Goal: Information Seeking & Learning: Find specific fact

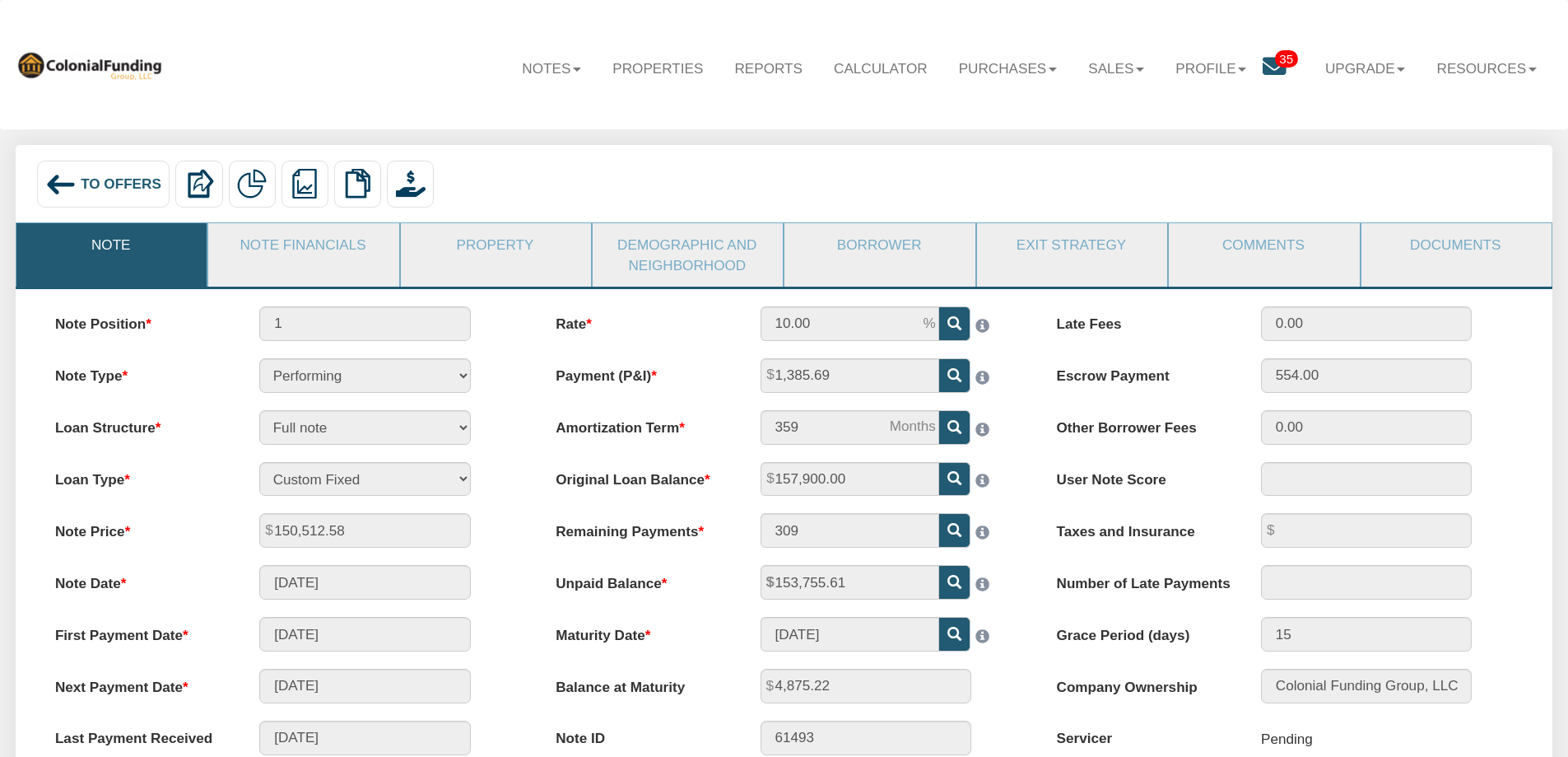
click at [123, 177] on span "To Offers" at bounding box center [121, 184] width 81 height 17
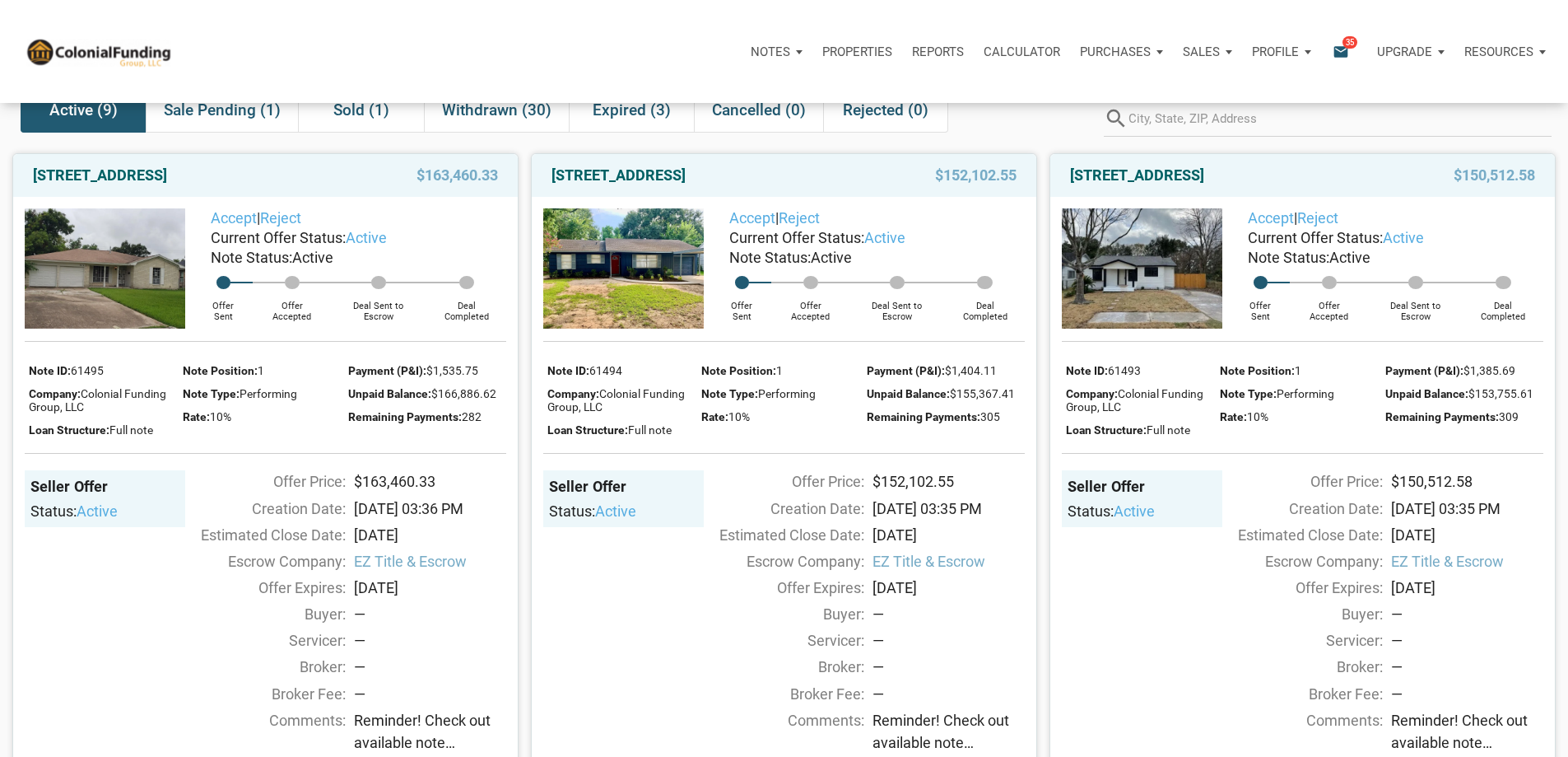
scroll to position [82, 0]
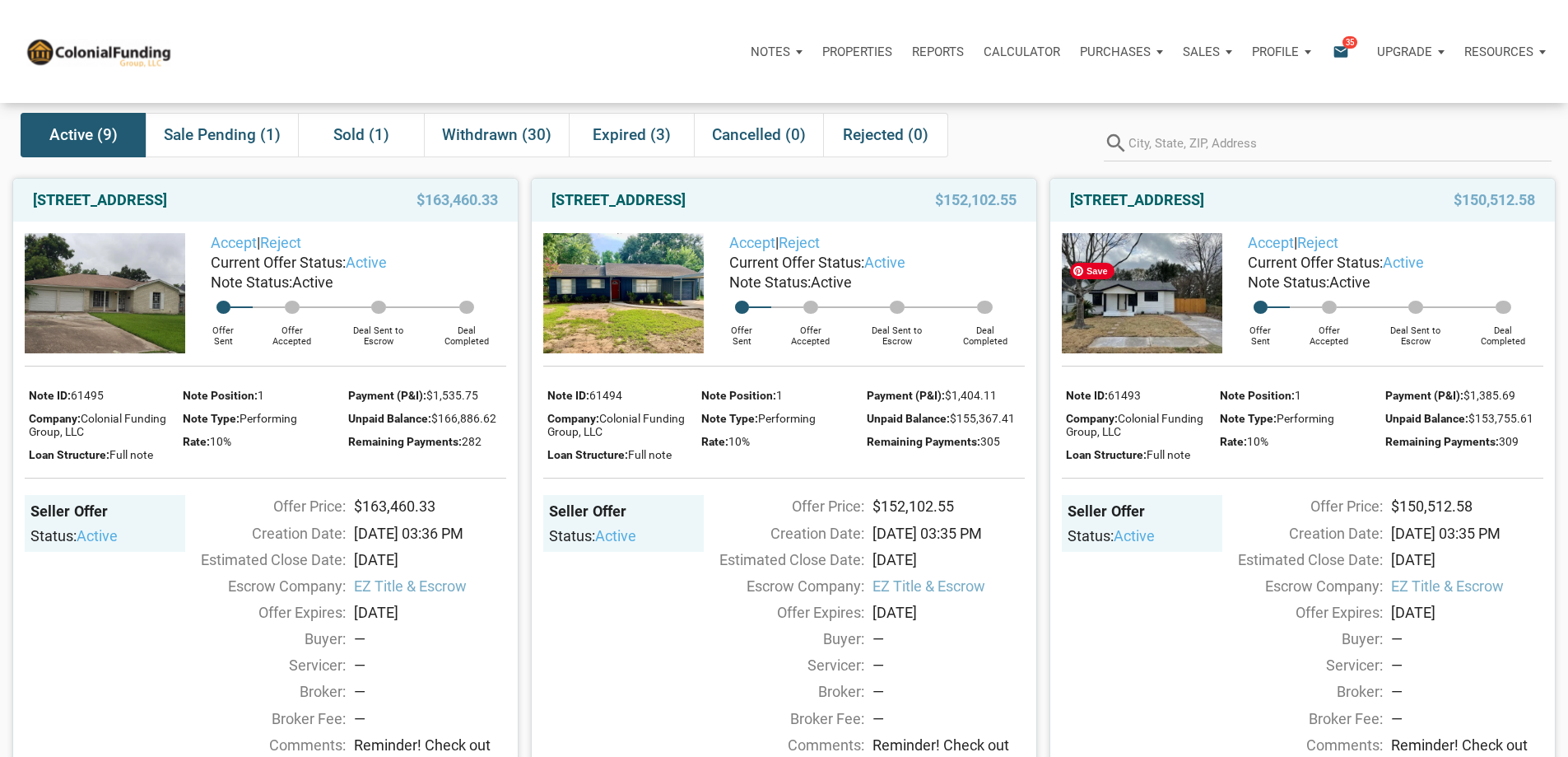
click at [1109, 310] on img at bounding box center [1141, 292] width 160 height 120
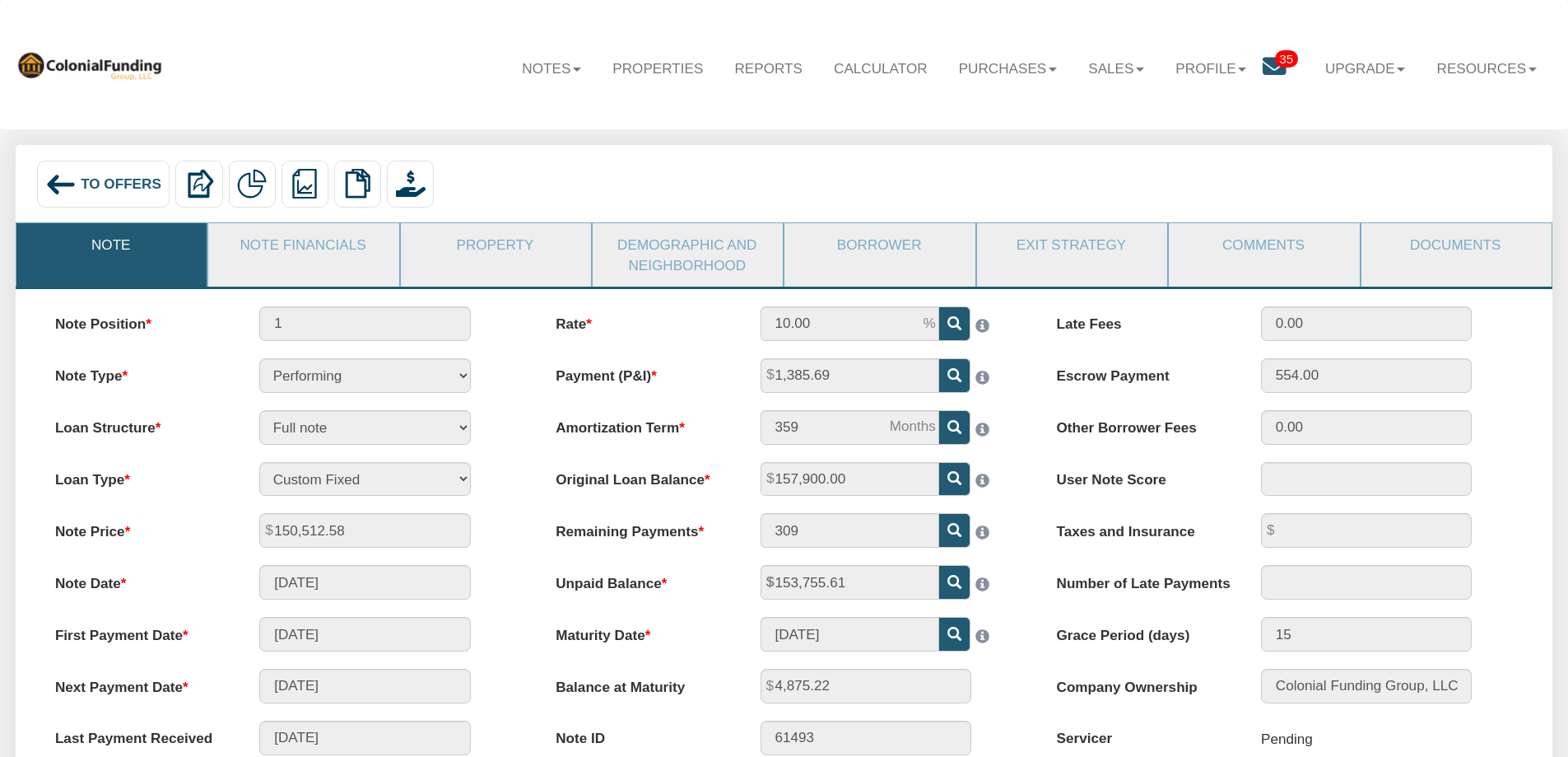
click at [61, 186] on img at bounding box center [60, 184] width 31 height 31
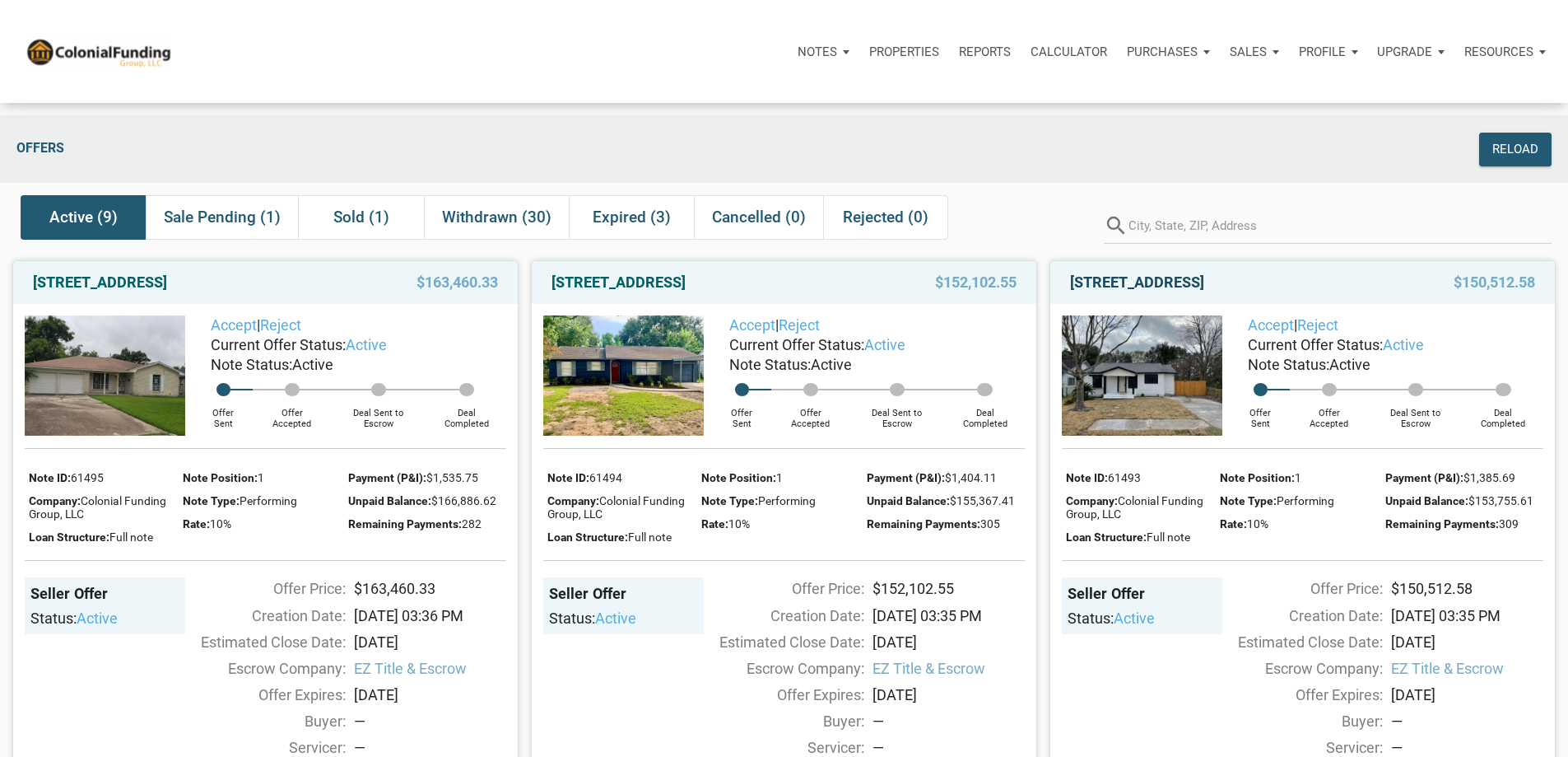
click at [1120, 292] on link "712 Ave M, S. Houston, TX, 77587" at bounding box center [1137, 282] width 134 height 20
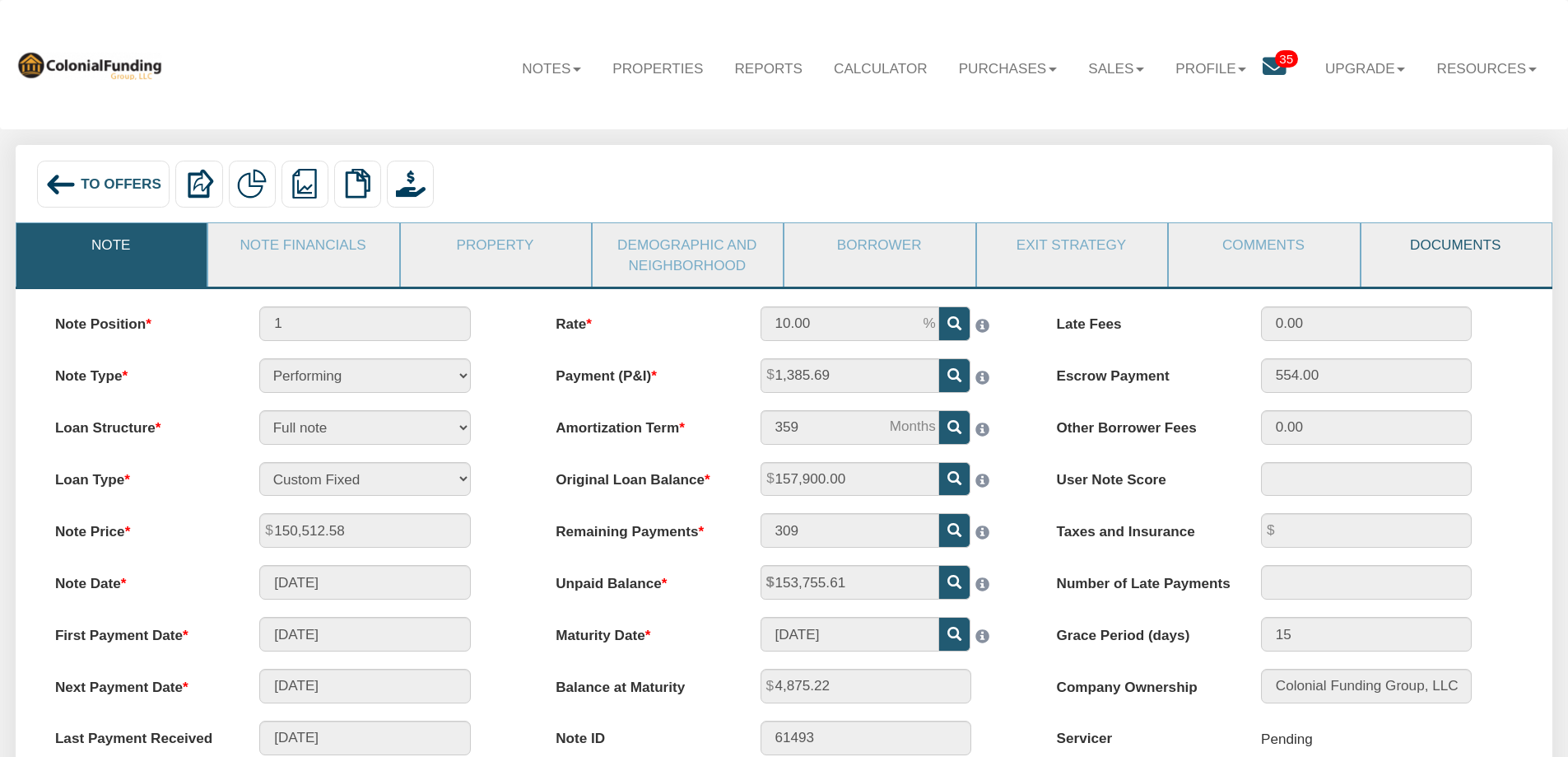
click at [1460, 243] on link "Documents" at bounding box center [1455, 244] width 188 height 43
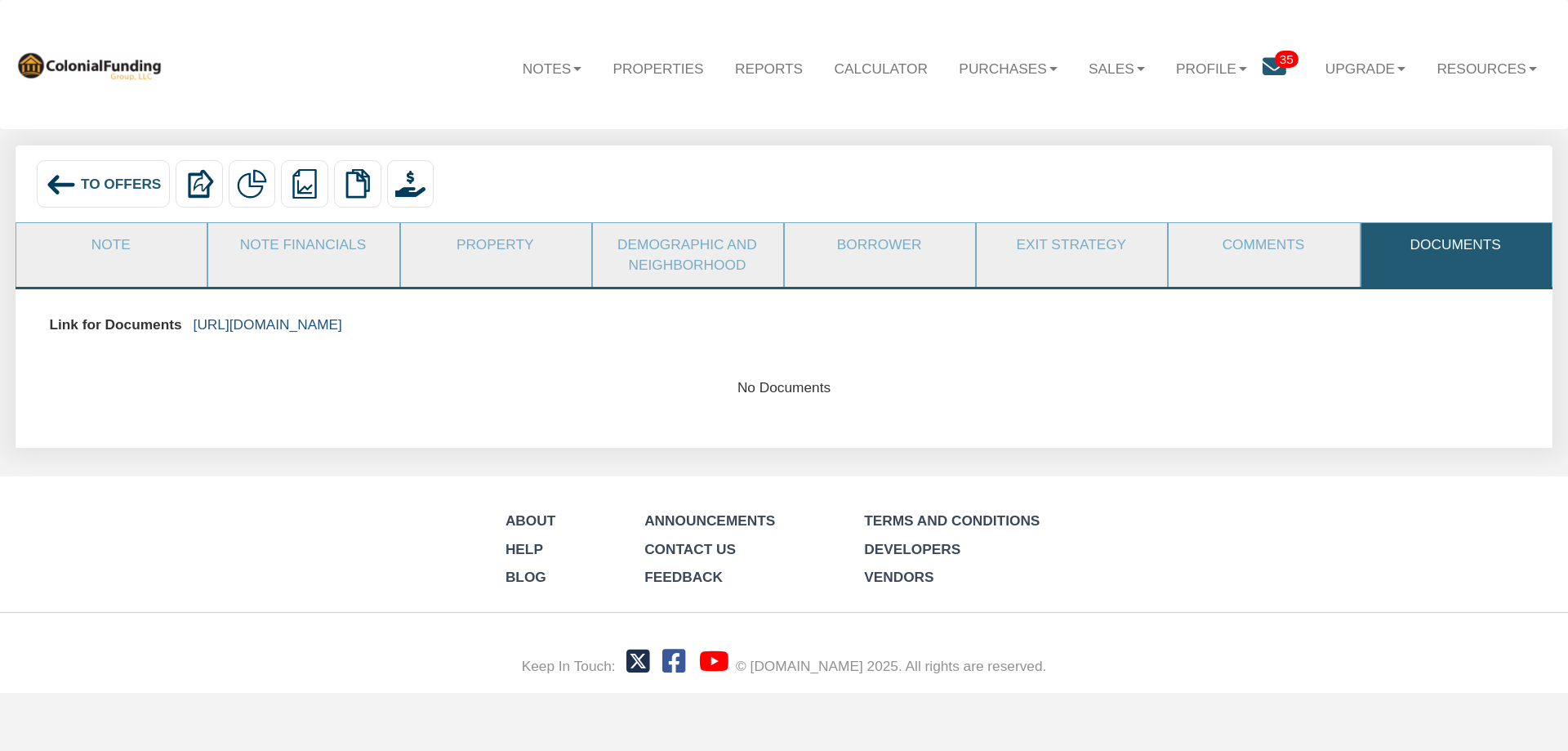
click at [342, 331] on link "https://colonialfundinggroup.sharepoint.com/:f:/s/operationsteam/Eg5p2f-ec6BFi1…" at bounding box center [267, 324] width 148 height 17
click at [107, 180] on span "To Offers" at bounding box center [121, 184] width 81 height 17
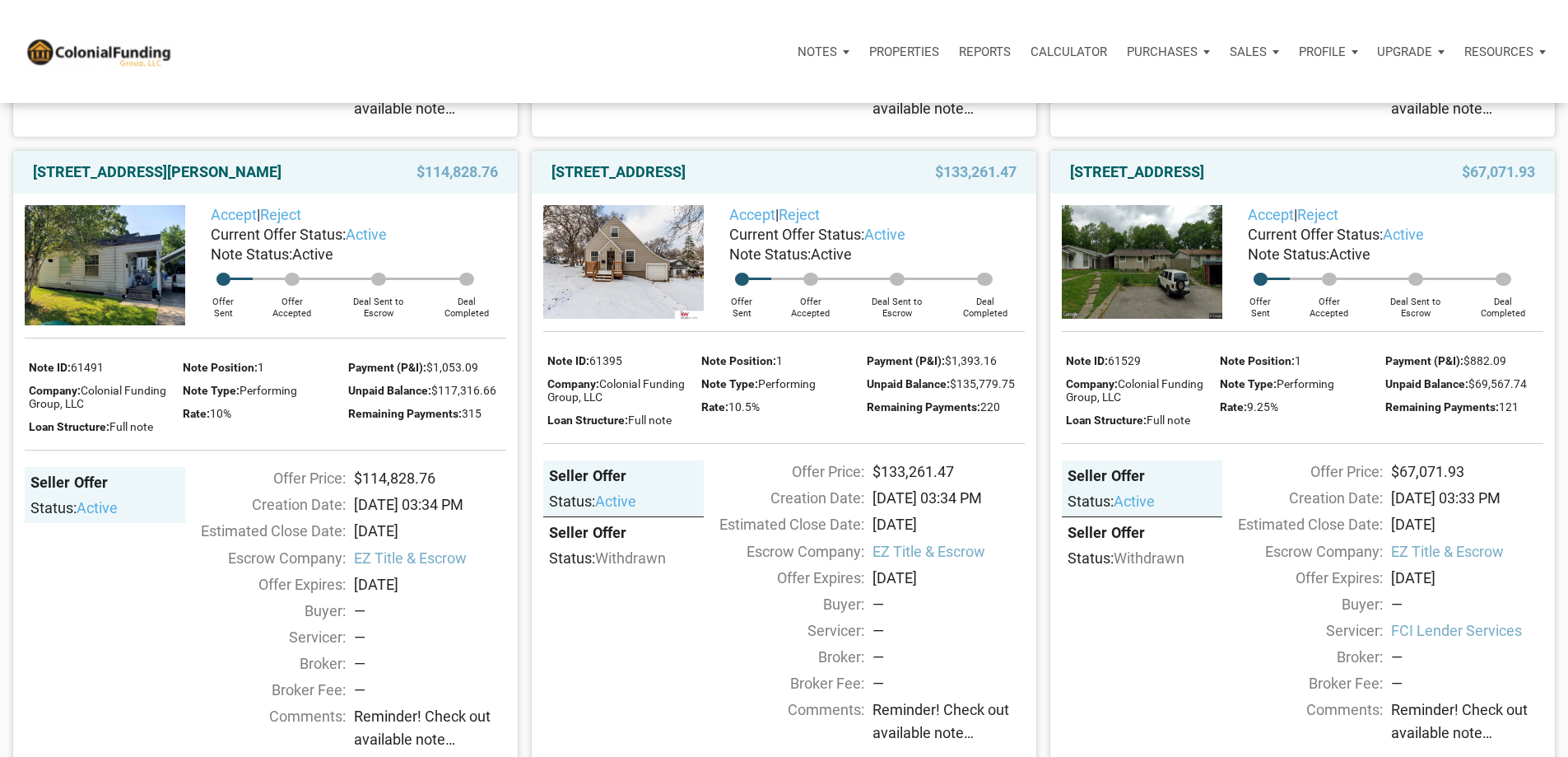
scroll to position [823, 0]
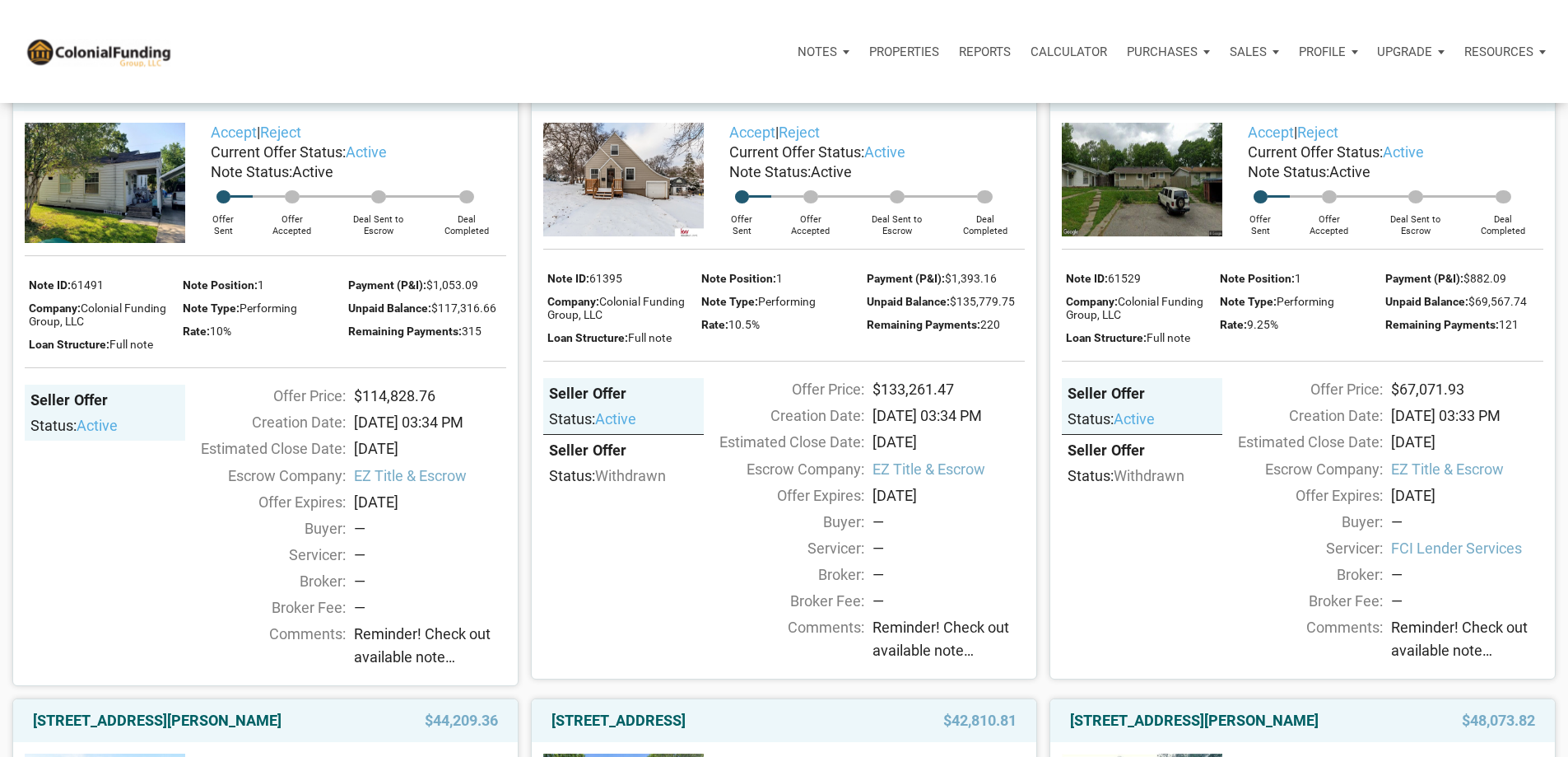
click at [155, 100] on link "[STREET_ADDRESS][PERSON_NAME]" at bounding box center [157, 90] width 249 height 20
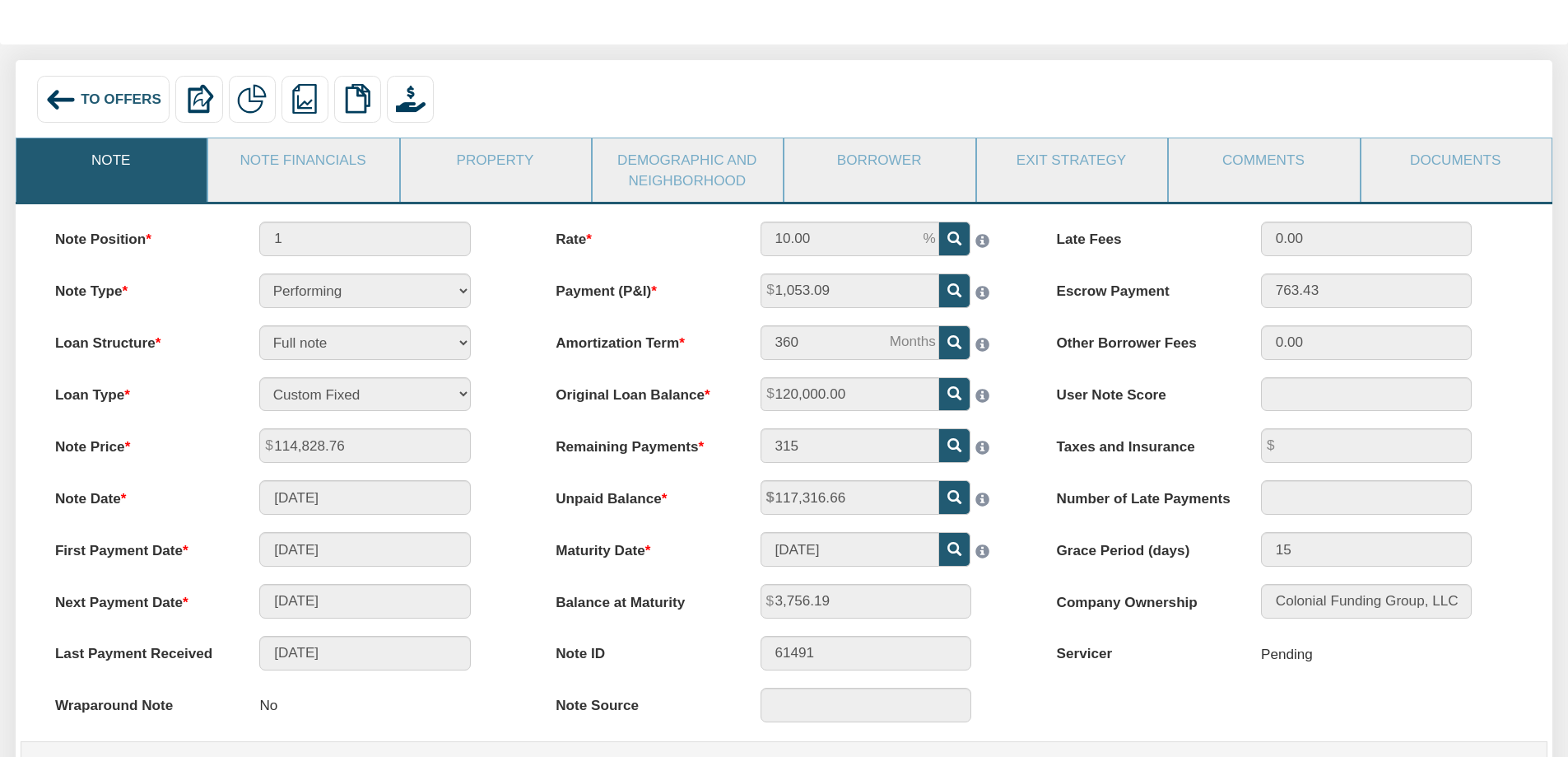
scroll to position [82, 0]
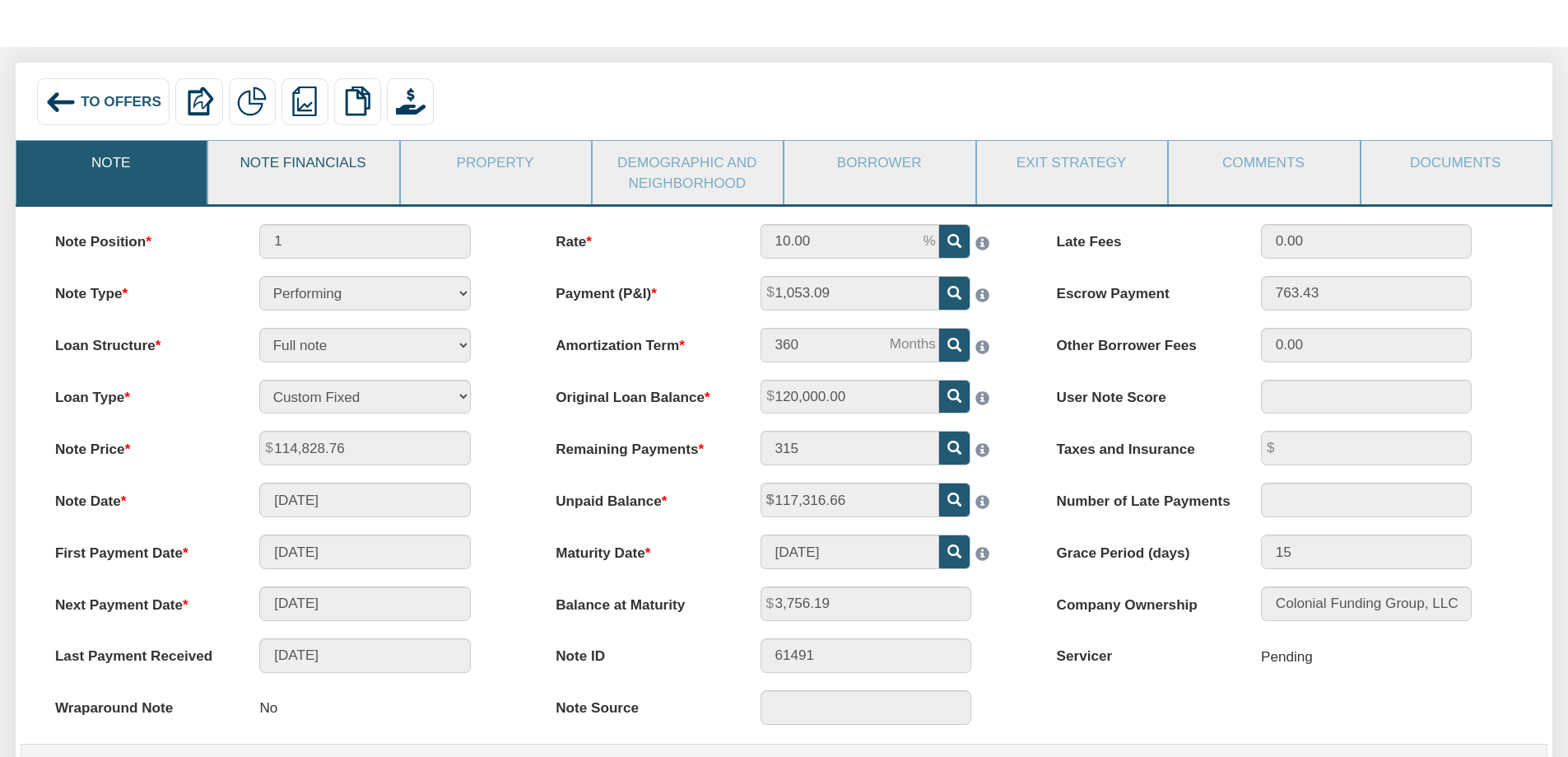
click at [300, 167] on link "Note Financials" at bounding box center [302, 162] width 188 height 43
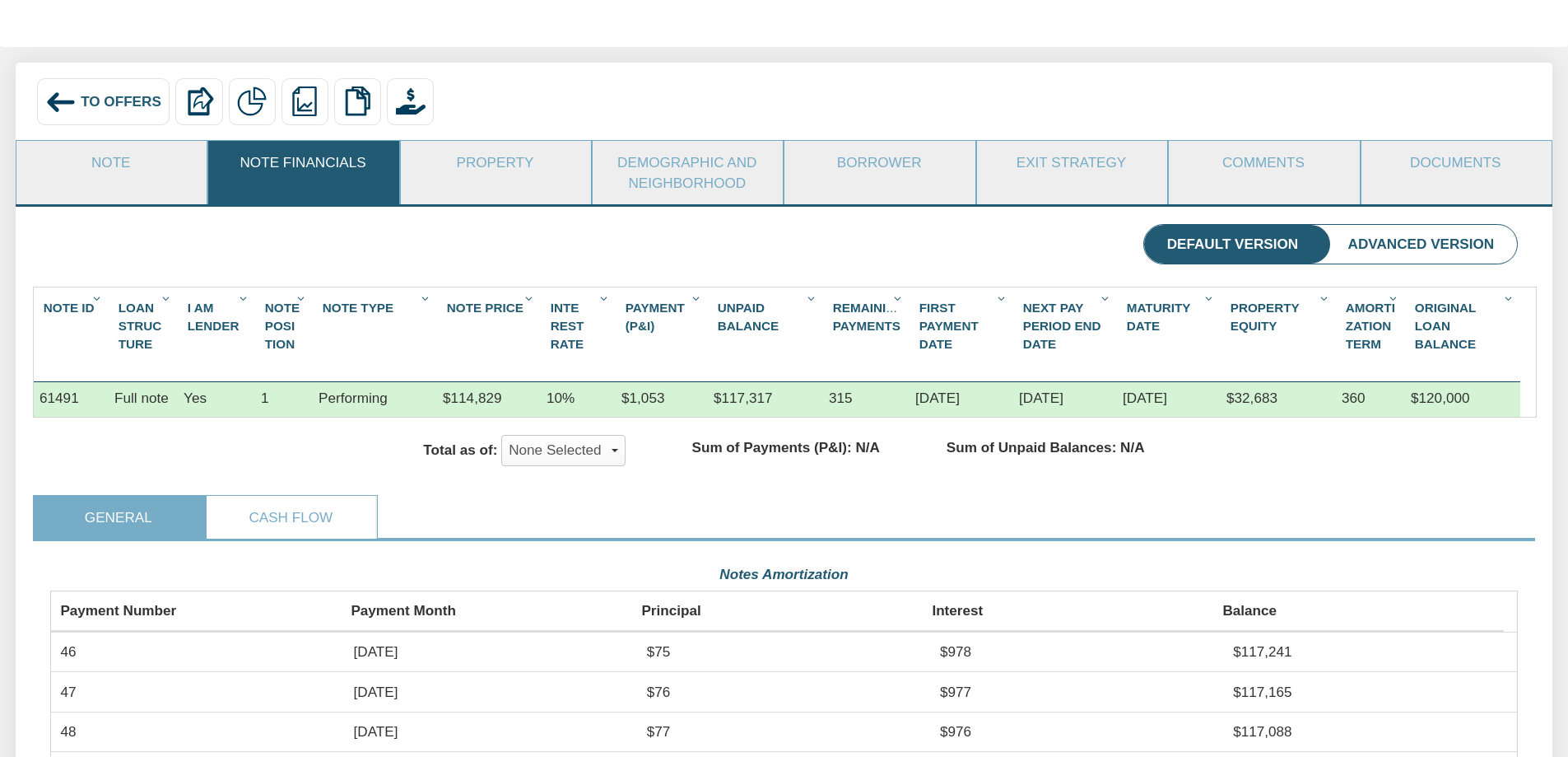
scroll to position [368, 1468]
click at [503, 166] on link "Property" at bounding box center [495, 162] width 188 height 43
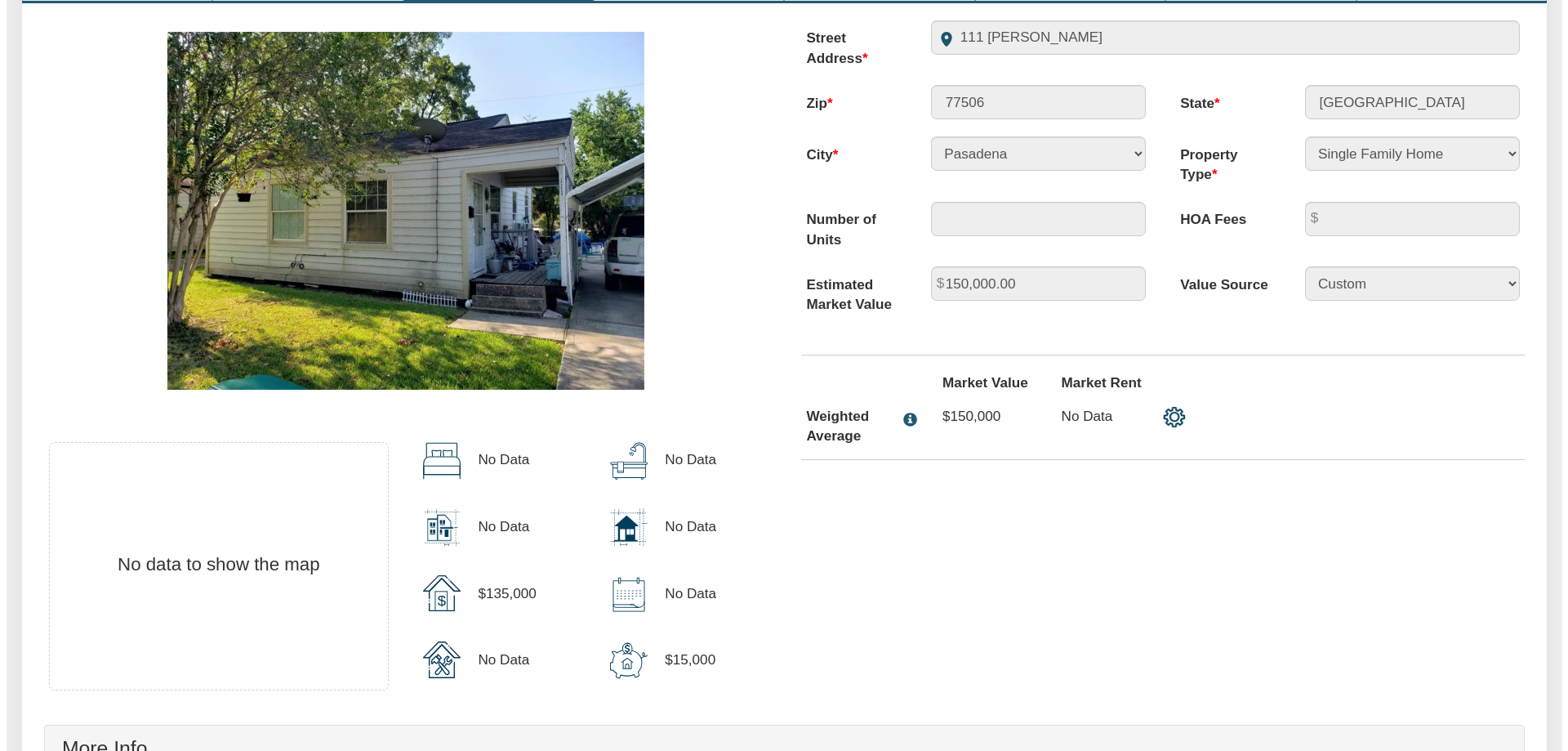
scroll to position [0, 0]
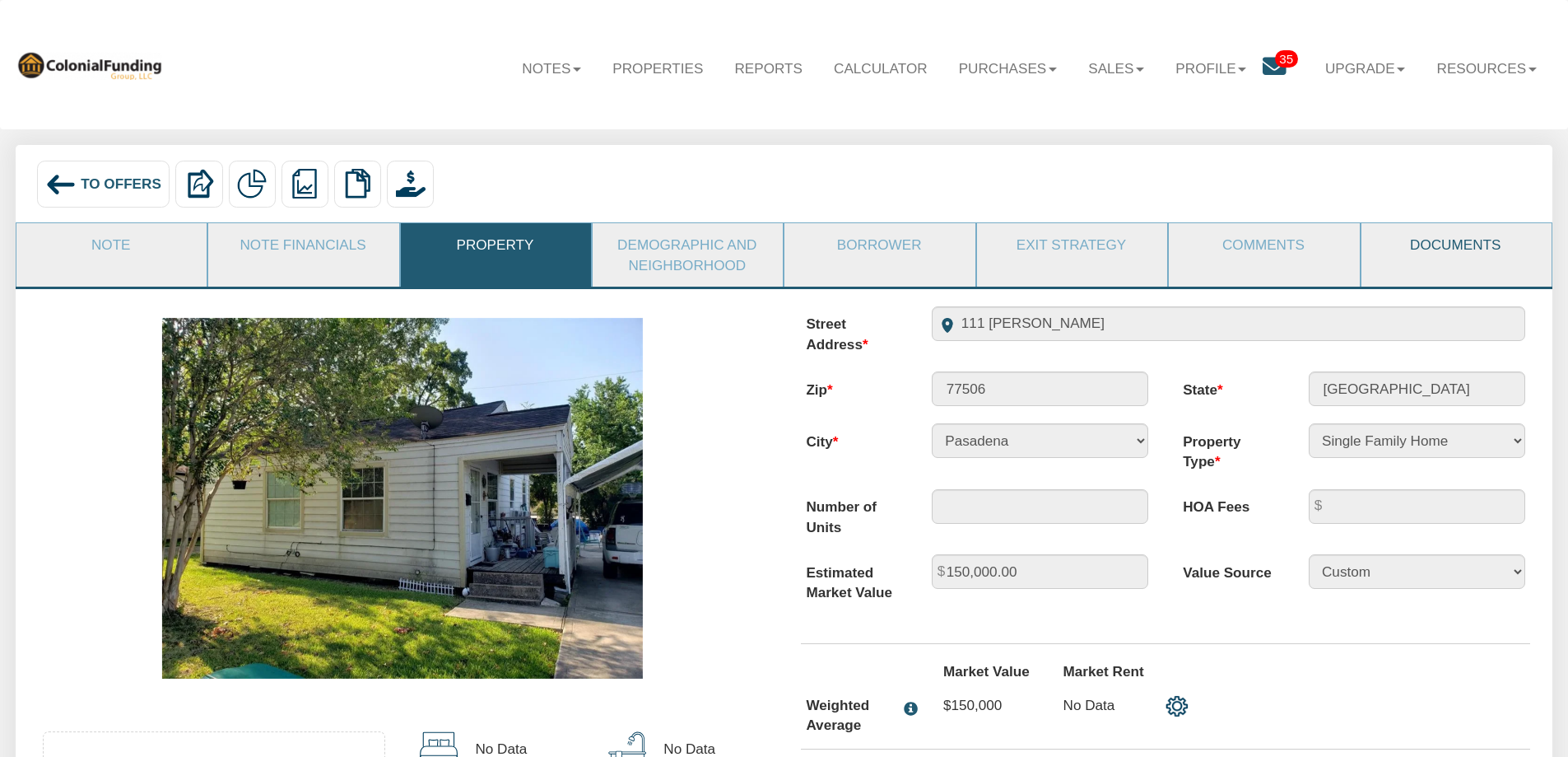
click at [1476, 246] on link "Documents" at bounding box center [1455, 244] width 188 height 43
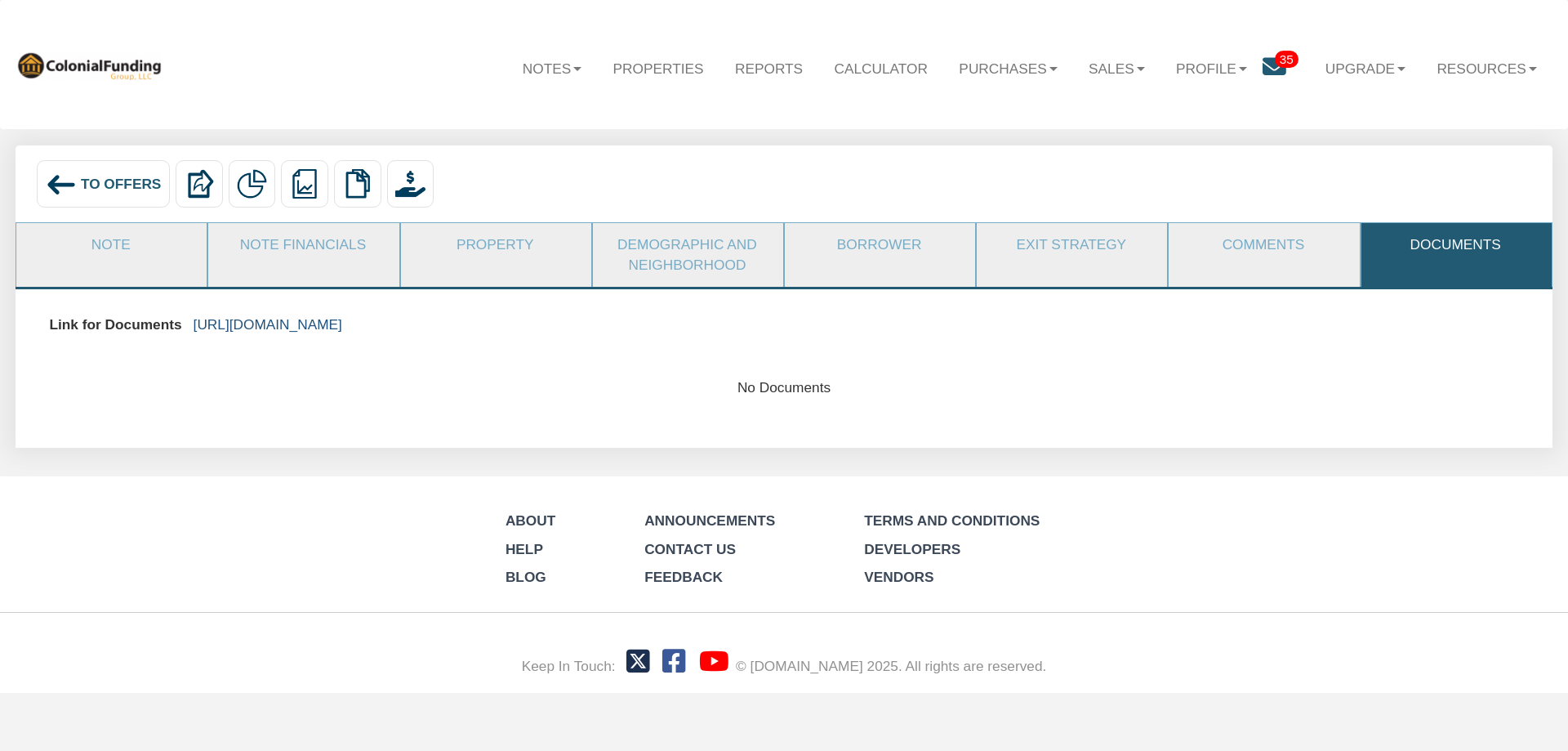
click at [342, 326] on link "https://colonialfundinggroup.sharepoint.com/:f:/s/operationsteam/EtL2Ee9b7qZBqY…" at bounding box center [267, 324] width 148 height 17
click at [120, 188] on span "To Offers" at bounding box center [121, 184] width 81 height 17
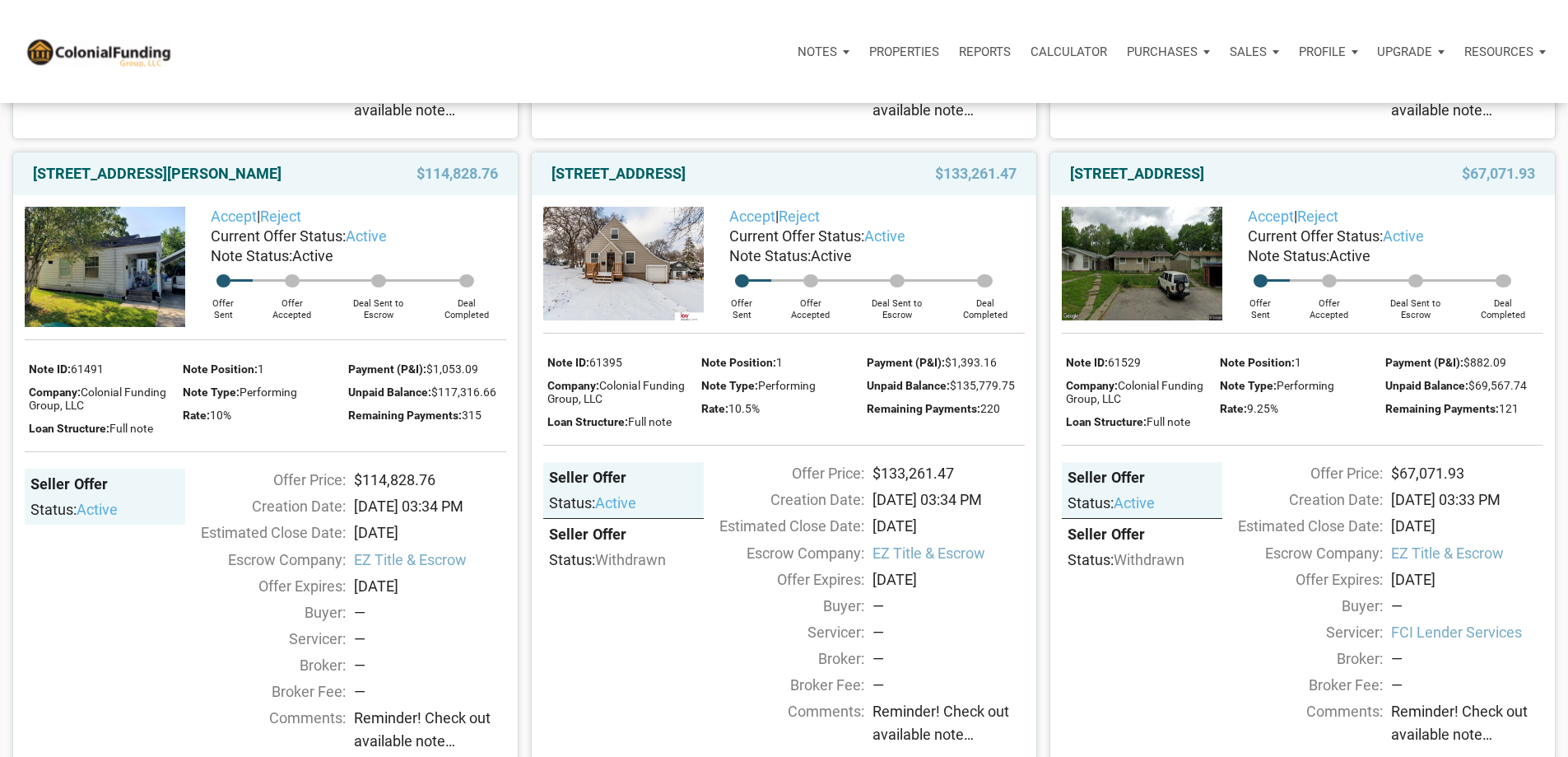
scroll to position [741, 0]
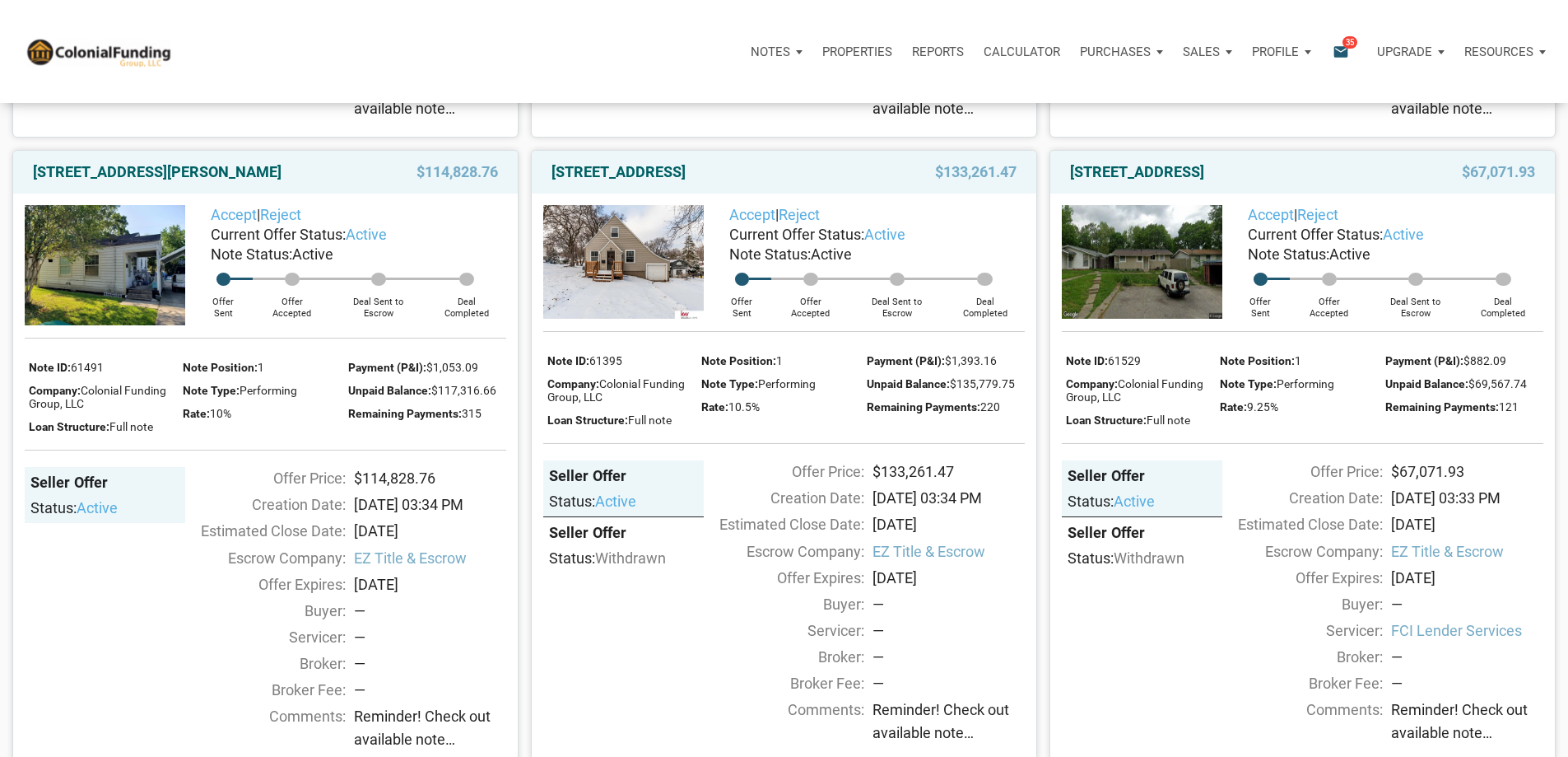
drag, startPoint x: 456, startPoint y: 566, endPoint x: 360, endPoint y: 557, distance: 96.4
click at [360, 489] on div "$114,828.76" at bounding box center [430, 478] width 169 height 22
copy div "114,828.76"
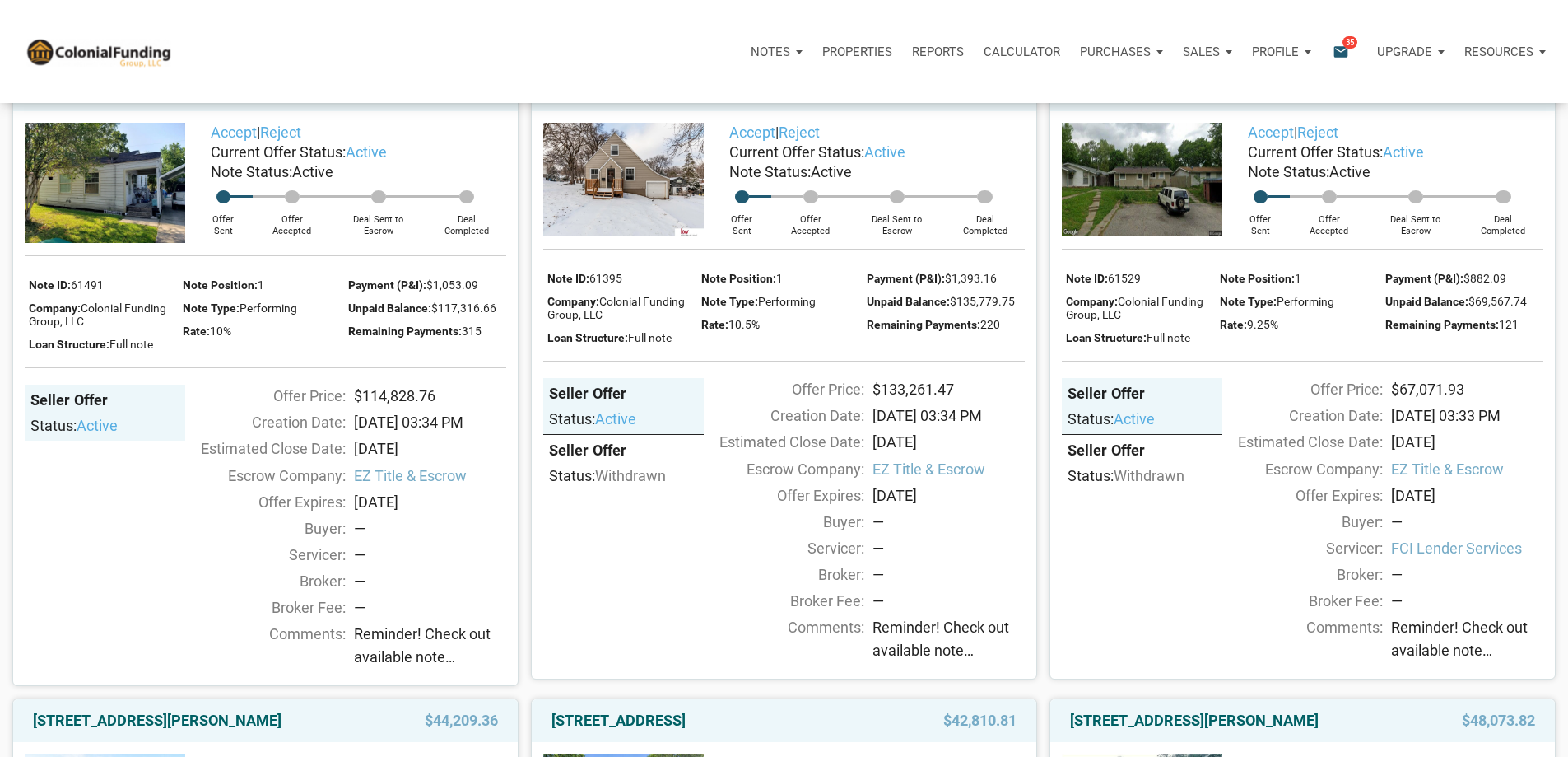
scroll to position [906, 0]
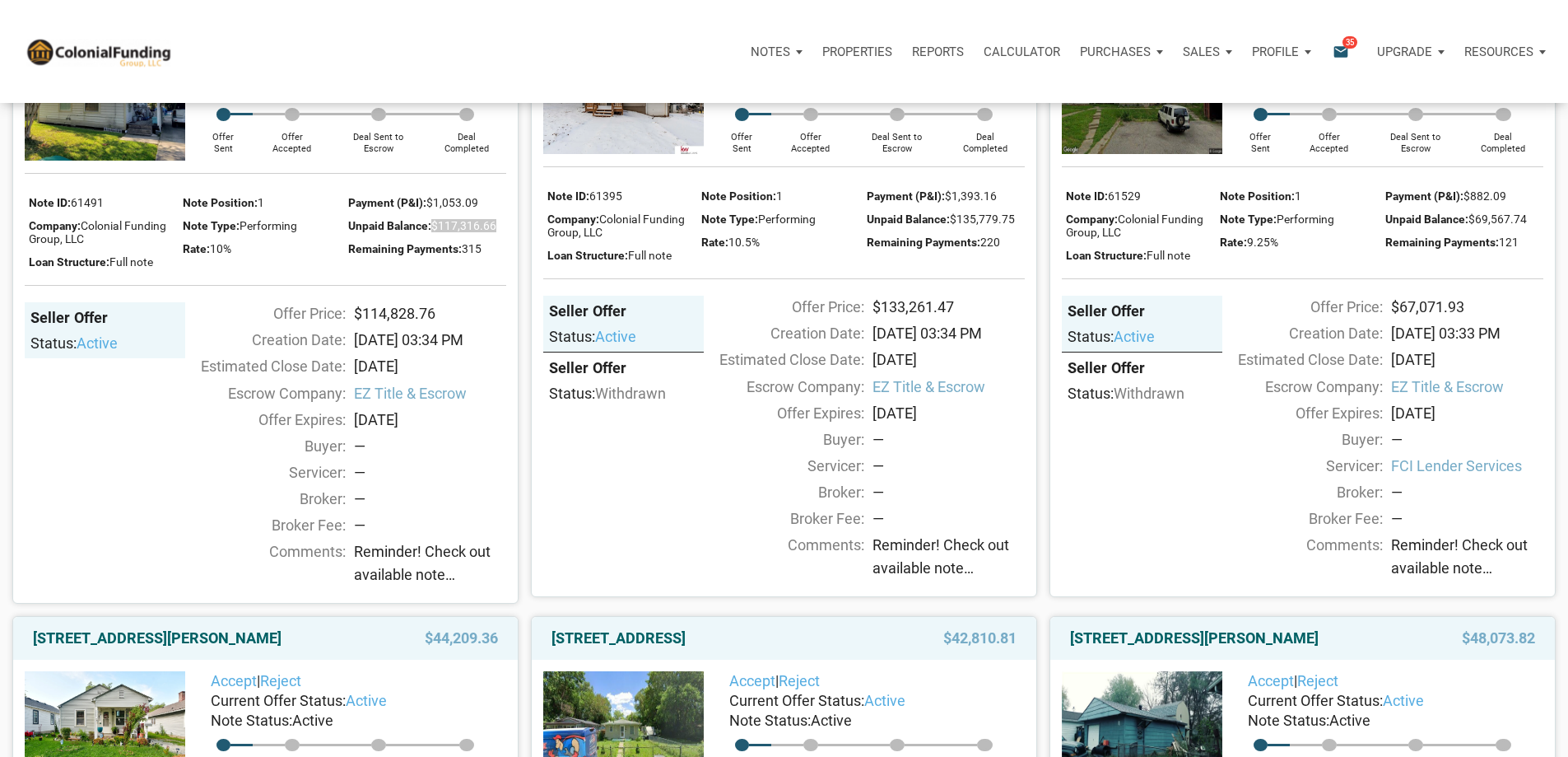
drag, startPoint x: 501, startPoint y: 308, endPoint x: 435, endPoint y: 308, distance: 66.0
click at [435, 236] on div "Unpaid Balance: $117,316.66" at bounding box center [427, 224] width 158 height 23
copy span "$117,316.66"
drag, startPoint x: 464, startPoint y: 290, endPoint x: 433, endPoint y: 290, distance: 31.0
click at [433, 213] on div "Payment (P&I): $1,053.09" at bounding box center [427, 201] width 158 height 23
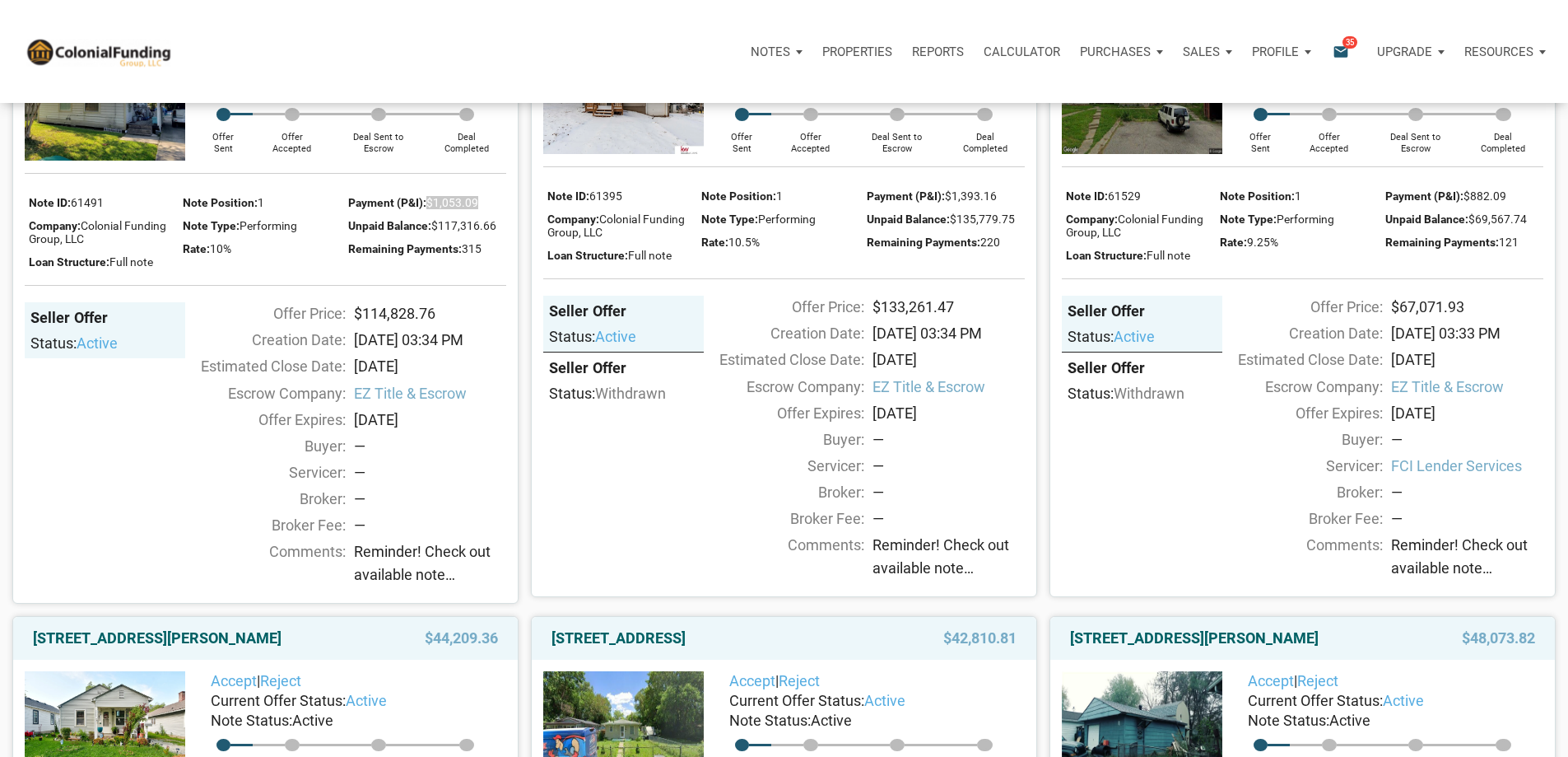
copy span "$1,053.09"
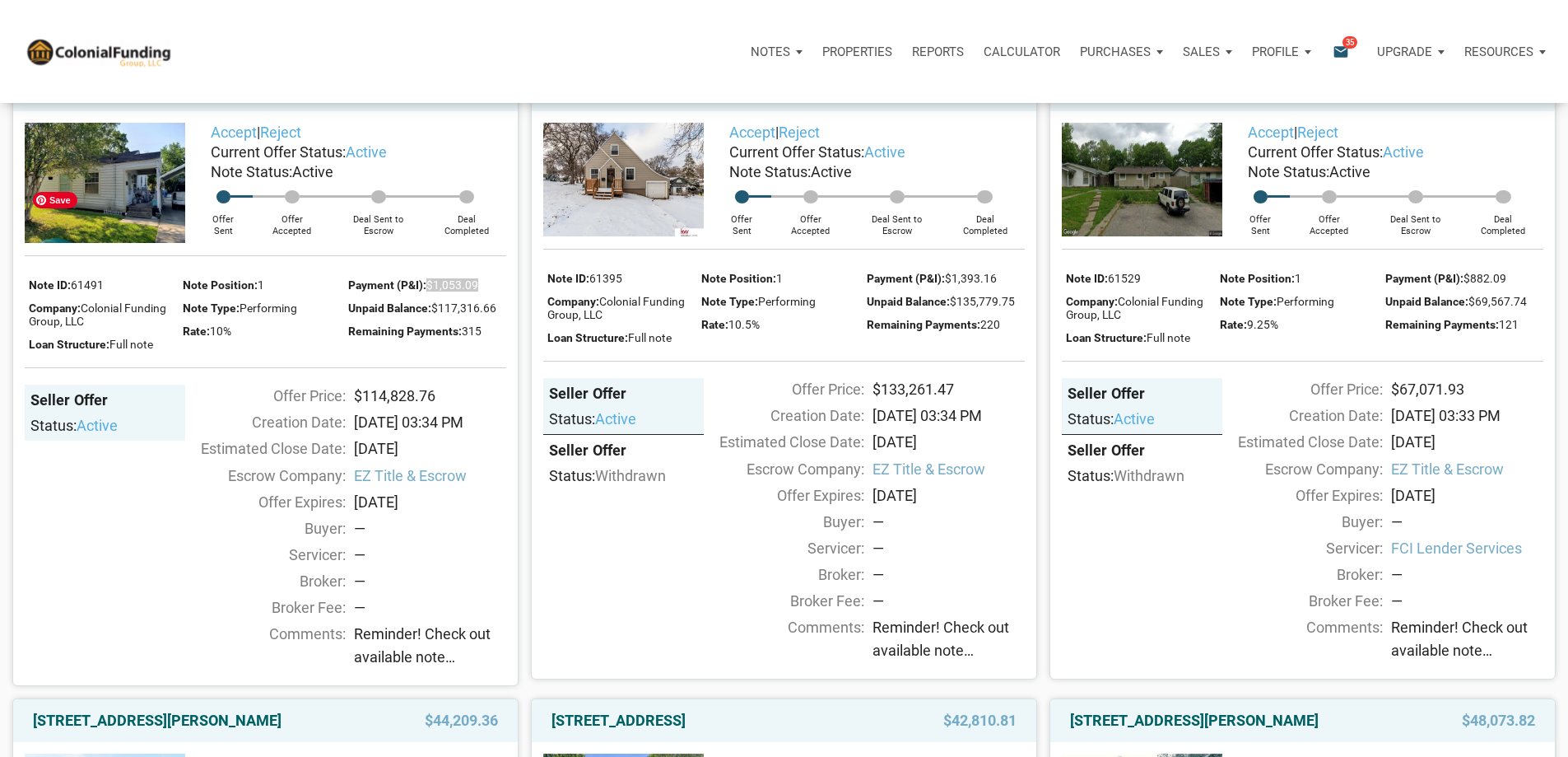
click at [149, 238] on img at bounding box center [104, 182] width 160 height 120
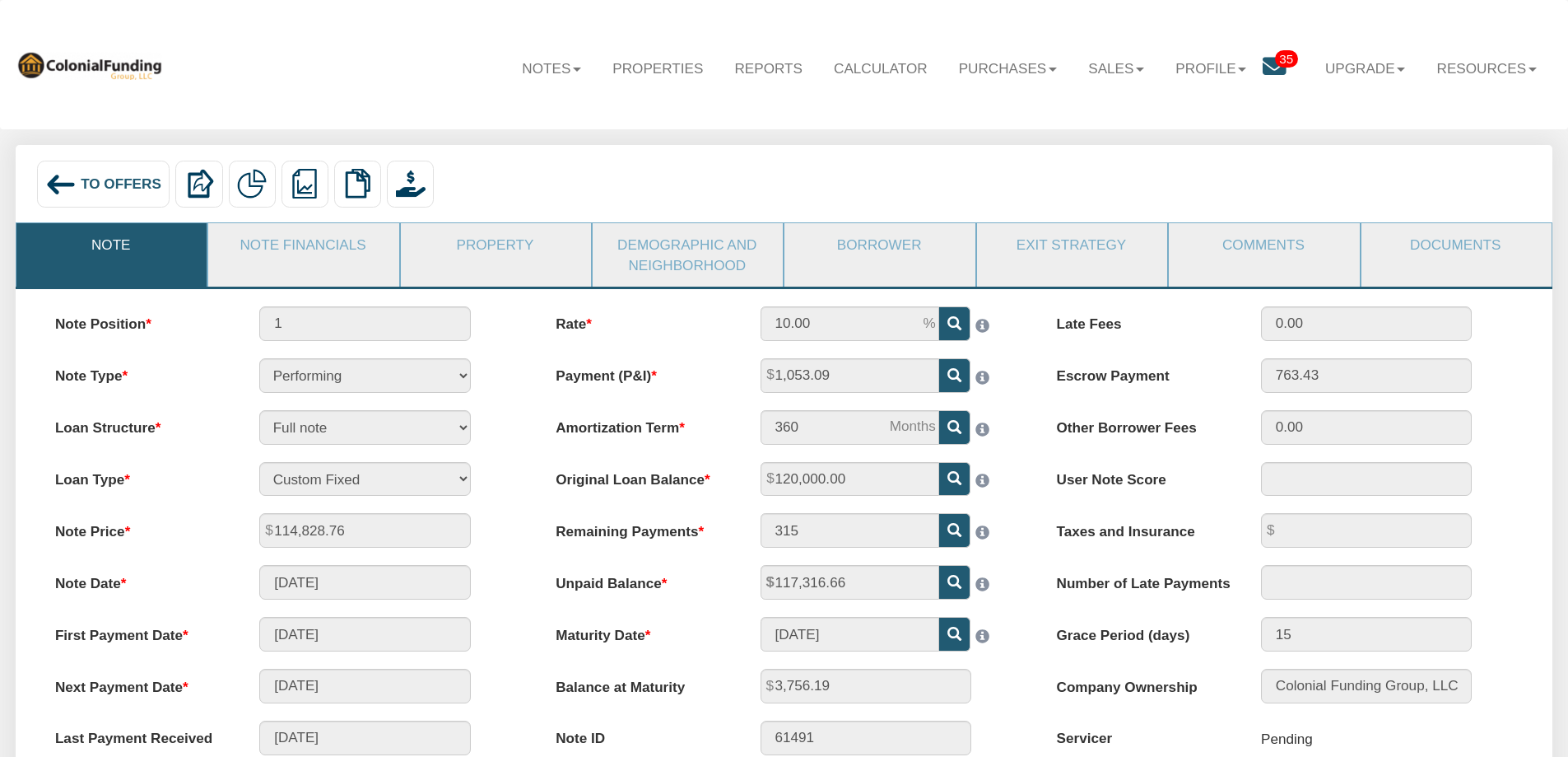
click at [80, 187] on div "To Offers" at bounding box center [103, 184] width 134 height 47
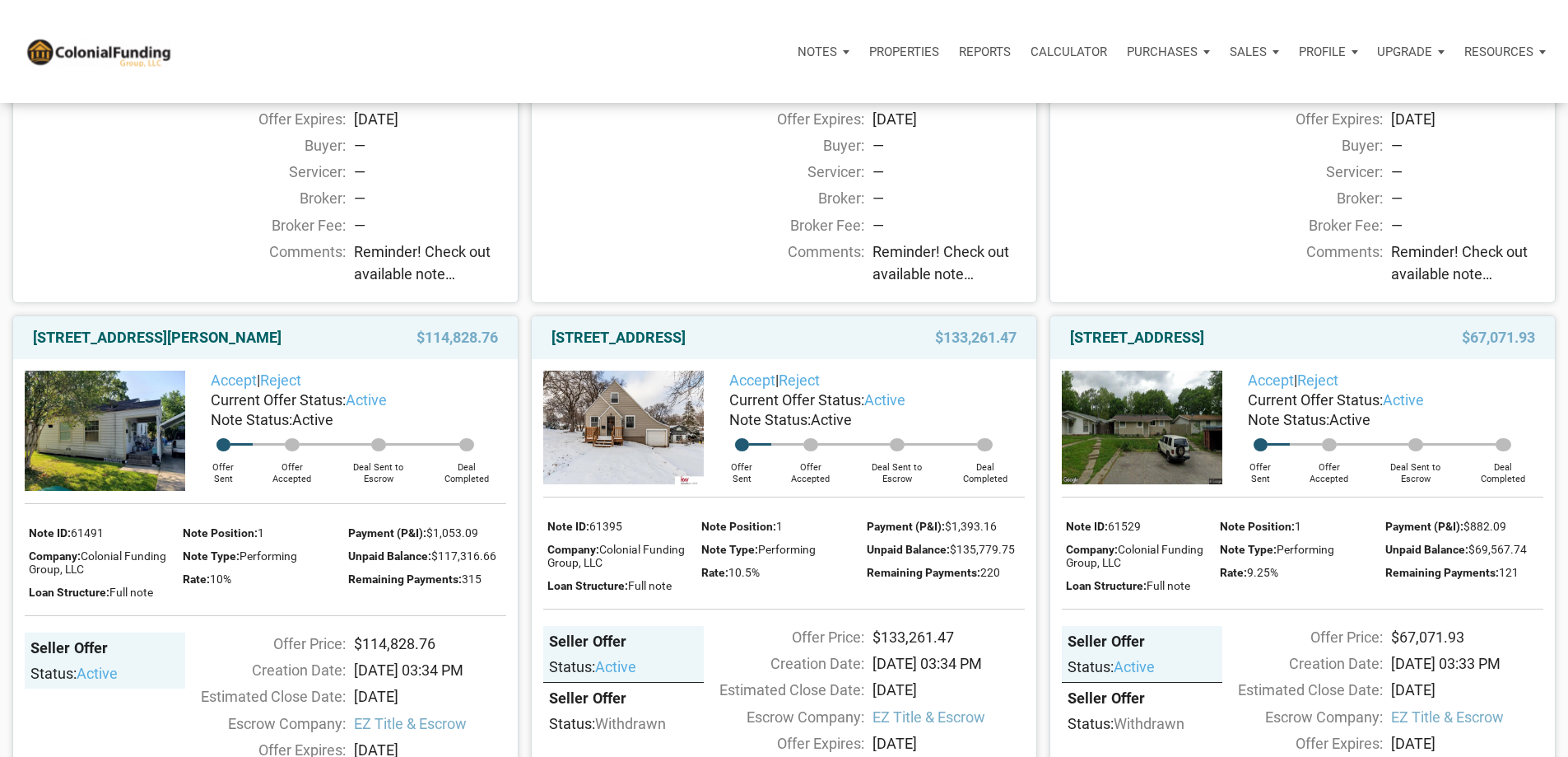
scroll to position [576, 0]
drag, startPoint x: 799, startPoint y: 392, endPoint x: 553, endPoint y: 397, distance: 246.1
click at [553, 347] on div "[STREET_ADDRESS]" at bounding box center [712, 337] width 338 height 20
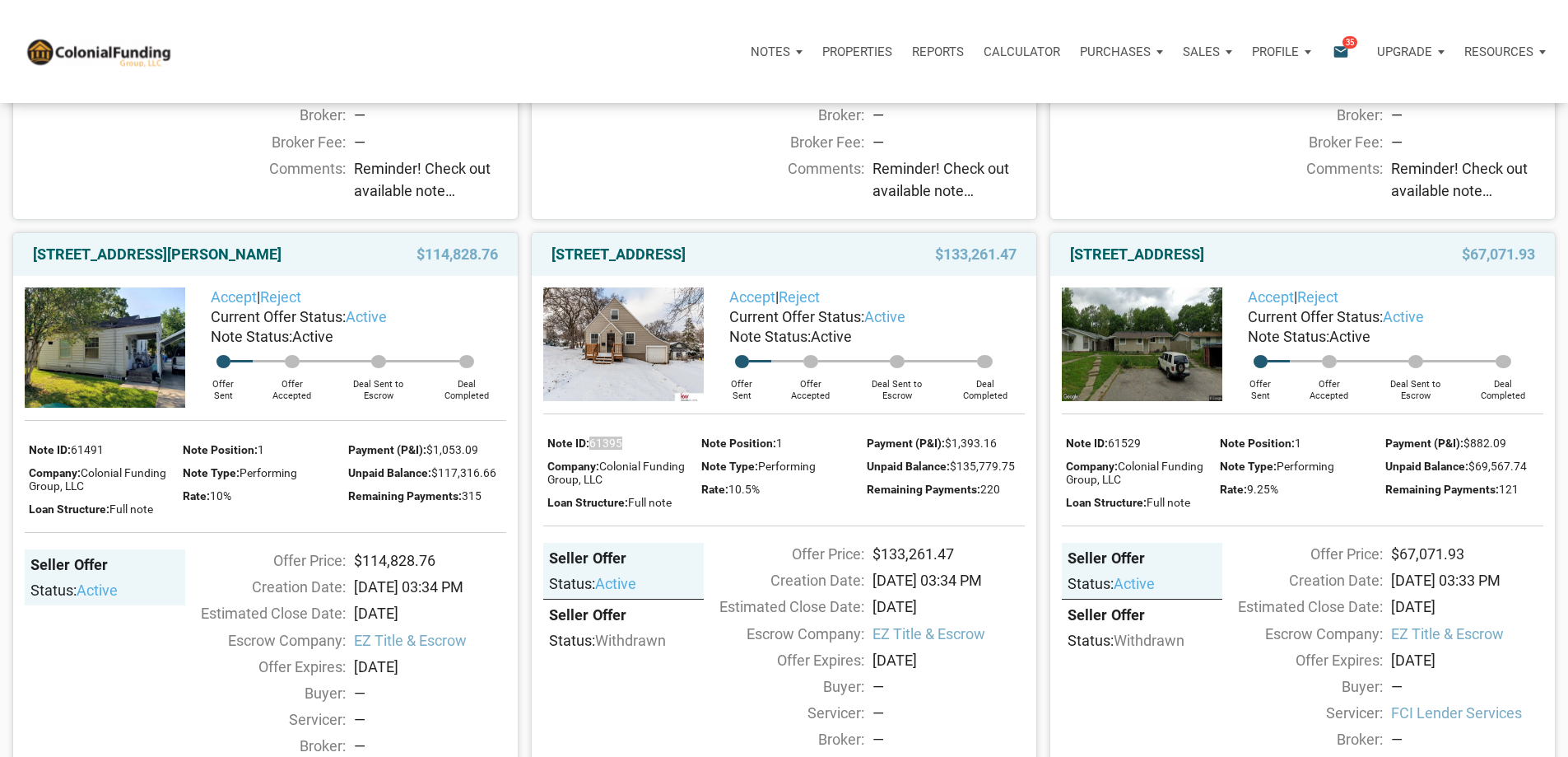
drag, startPoint x: 627, startPoint y: 529, endPoint x: 595, endPoint y: 532, distance: 32.1
click at [595, 454] on div "Note ID: 61395" at bounding box center [620, 442] width 145 height 23
copy span "61395"
drag, startPoint x: 660, startPoint y: 311, endPoint x: 553, endPoint y: 311, distance: 107.0
click at [553, 265] on link "[STREET_ADDRESS]" at bounding box center [619, 255] width 134 height 20
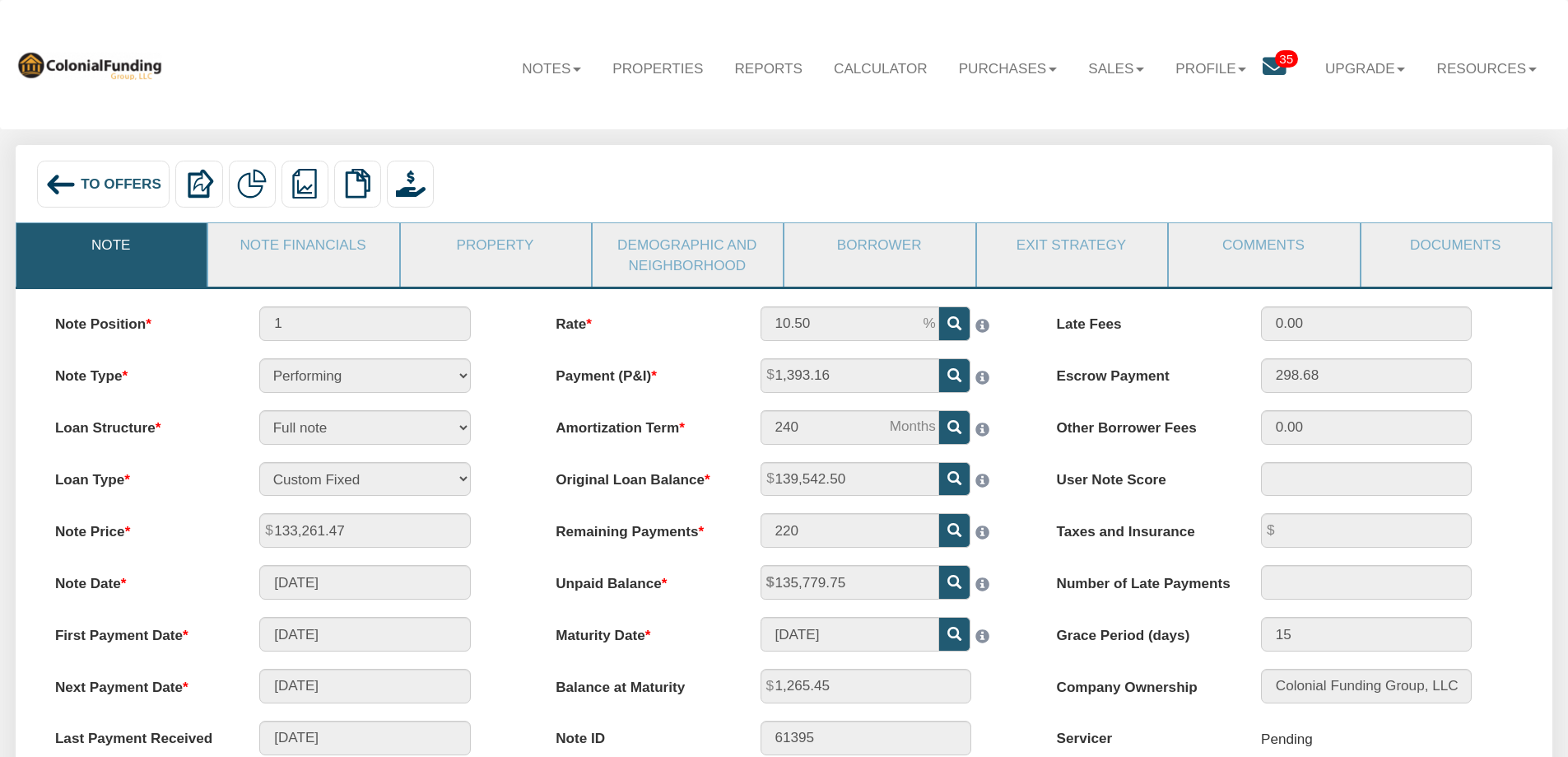
click at [102, 181] on span "To Offers" at bounding box center [121, 184] width 81 height 17
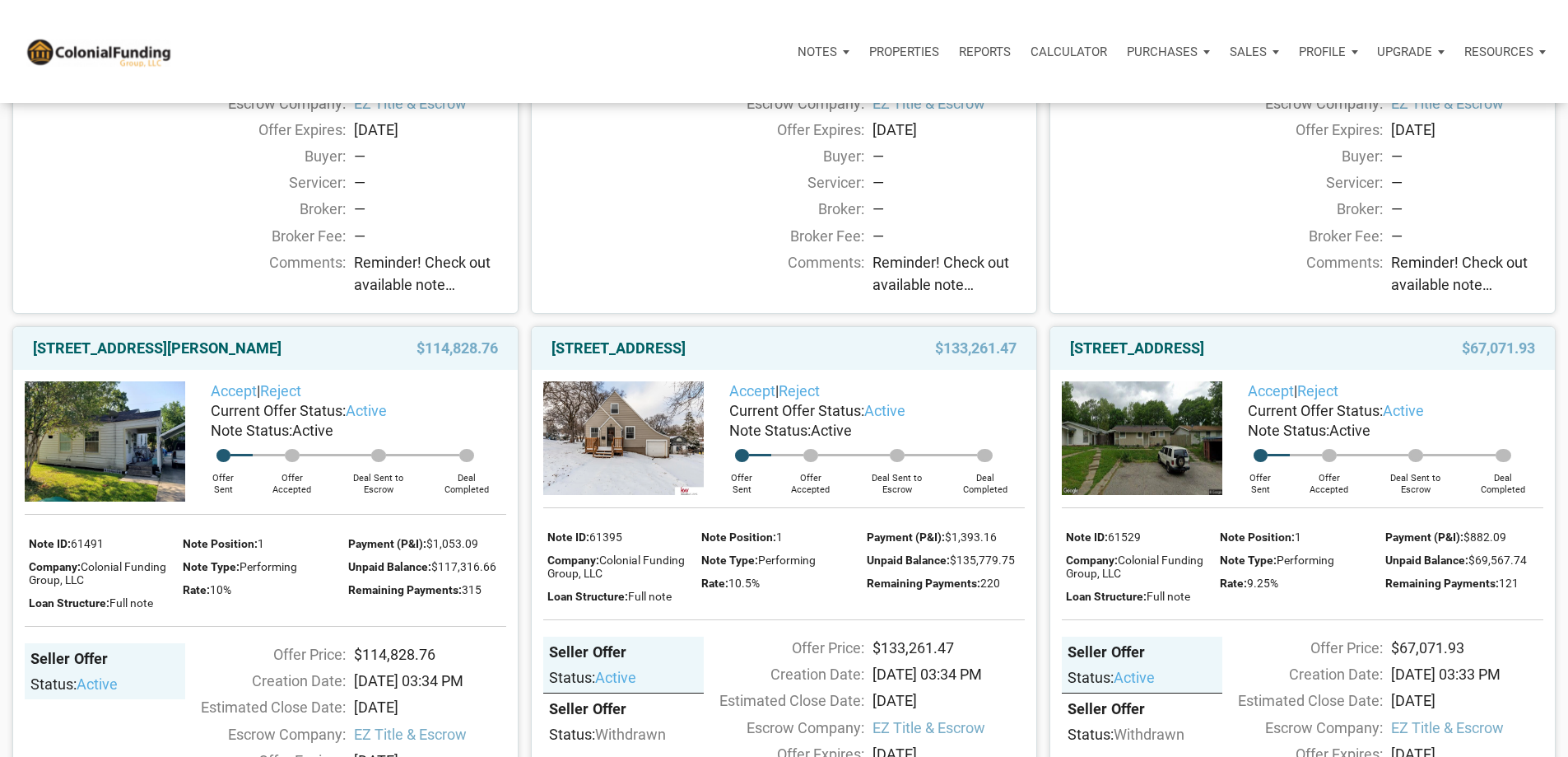
scroll to position [576, 0]
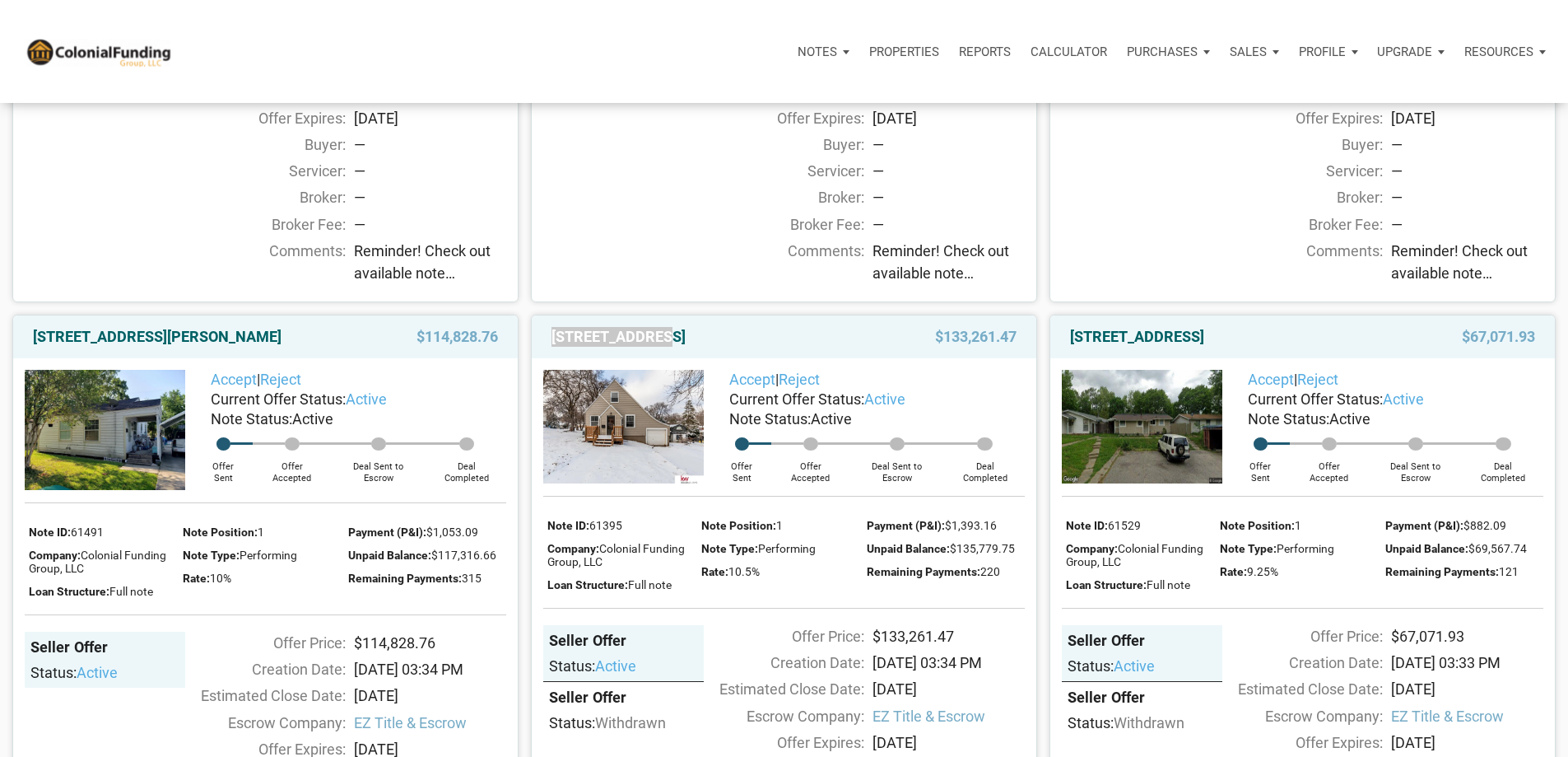
drag, startPoint x: 661, startPoint y: 396, endPoint x: 548, endPoint y: 397, distance: 113.0
click at [548, 347] on div "[STREET_ADDRESS]" at bounding box center [712, 337] width 338 height 20
copy link "[STREET_ADDRESS]"
drag, startPoint x: 714, startPoint y: 396, endPoint x: 669, endPoint y: 394, distance: 45.0
click at [669, 347] on link "[STREET_ADDRESS]" at bounding box center [619, 337] width 134 height 20
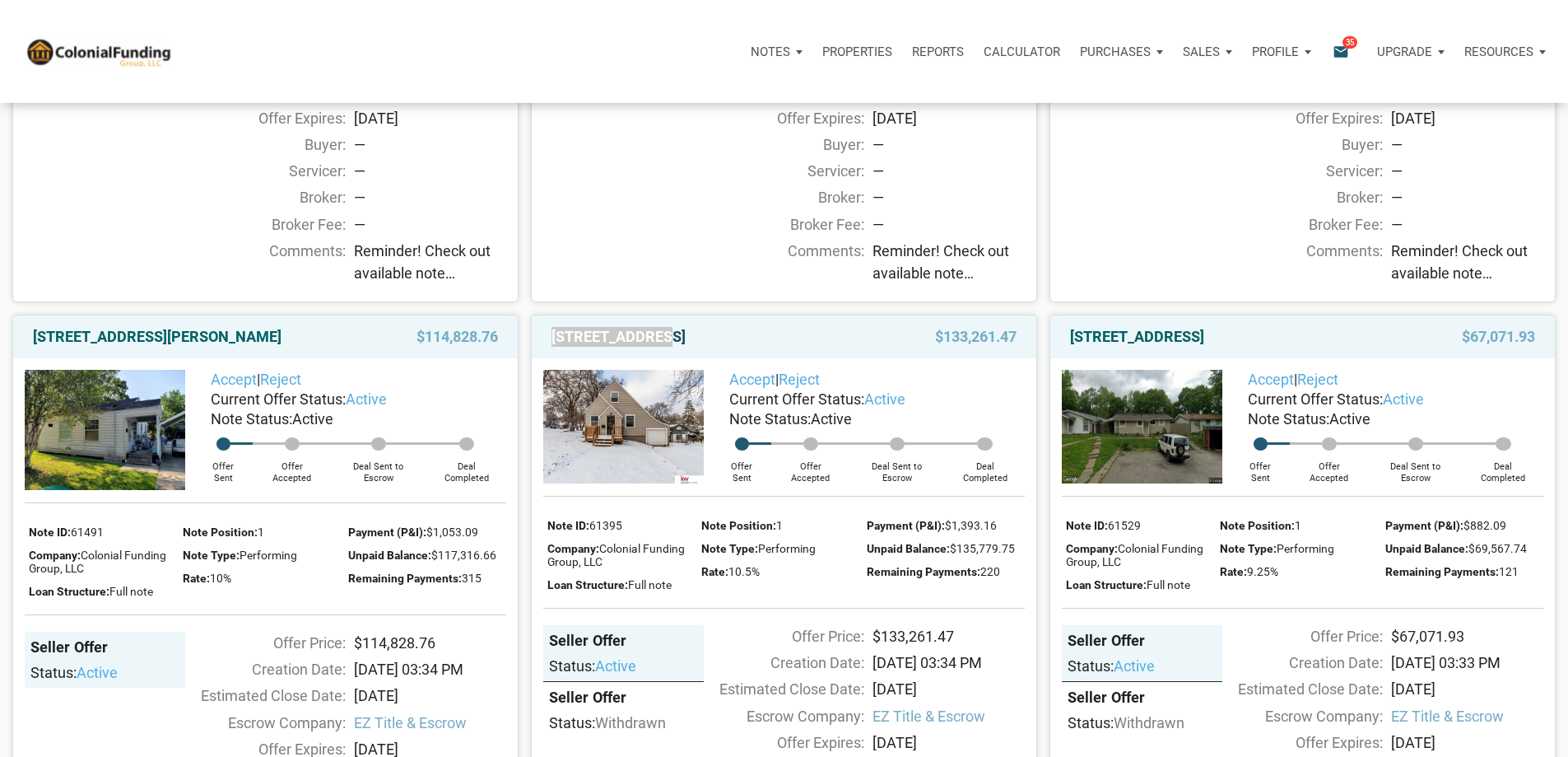
copy link "Omaha"
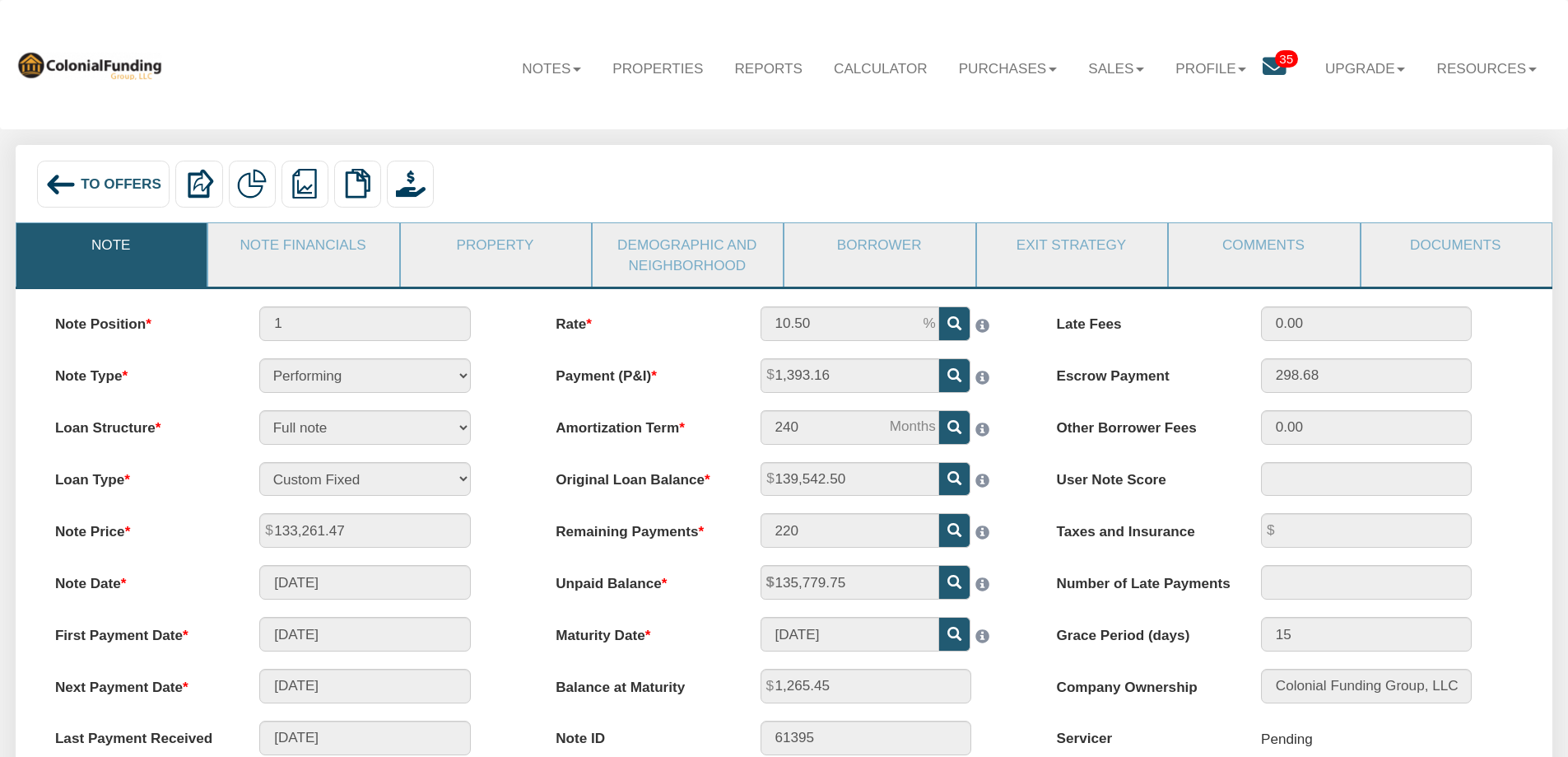
click at [93, 189] on span "To Offers" at bounding box center [121, 184] width 81 height 17
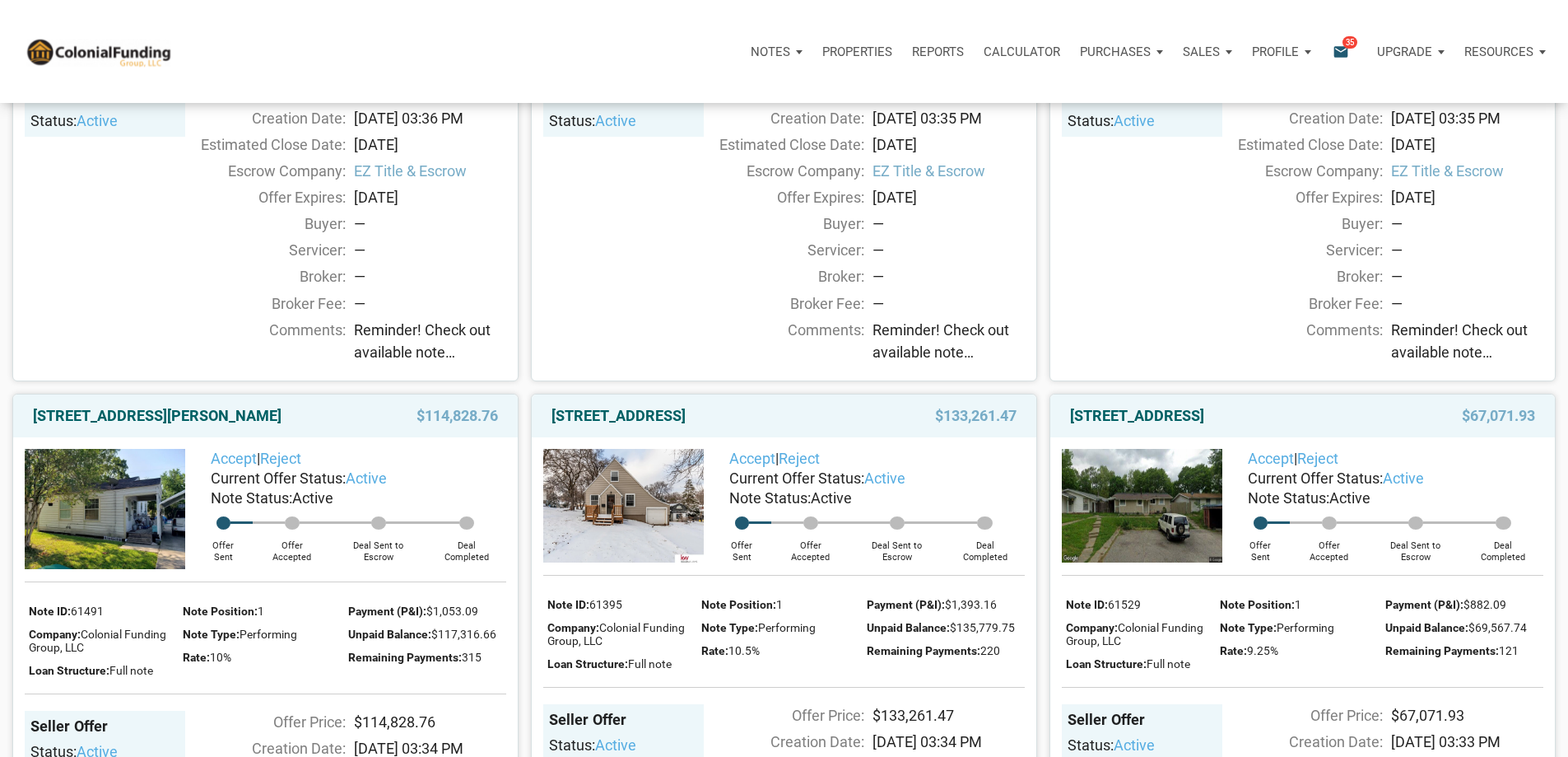
scroll to position [576, 0]
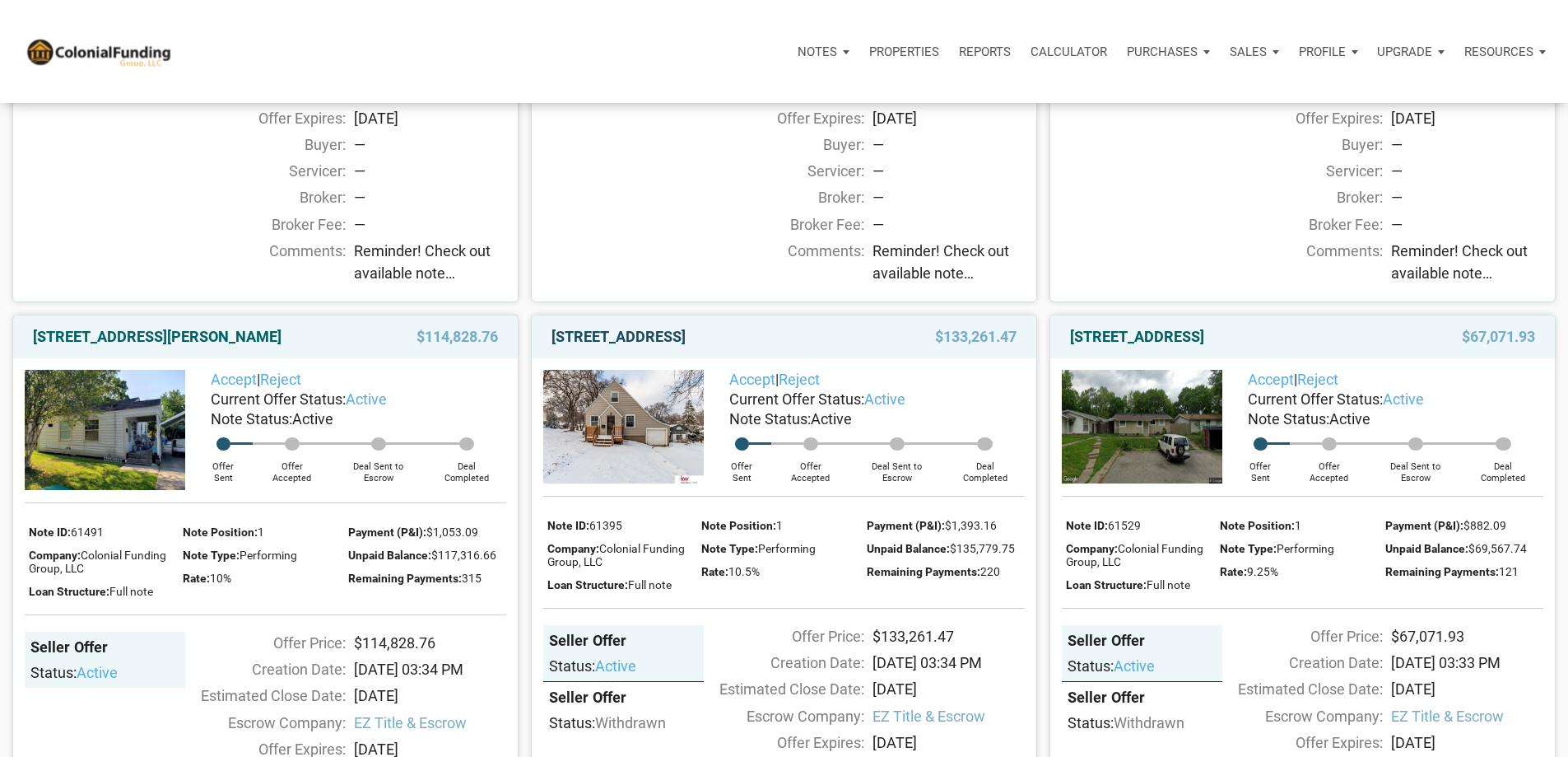
drag, startPoint x: 801, startPoint y: 393, endPoint x: 743, endPoint y: 397, distance: 58.1
click at [743, 347] on div "[STREET_ADDRESS]" at bounding box center [712, 337] width 338 height 20
copy link "68104"
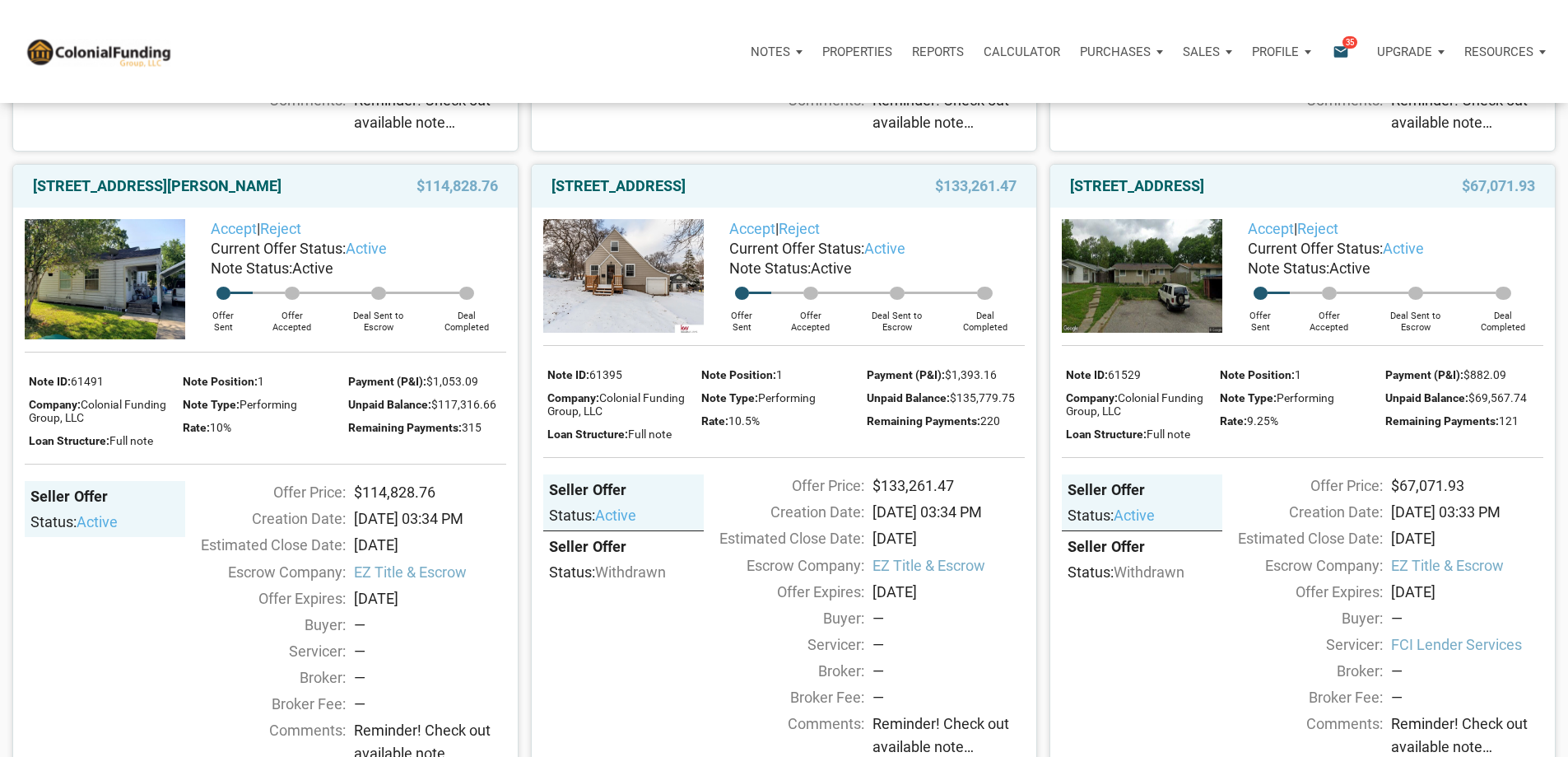
scroll to position [741, 0]
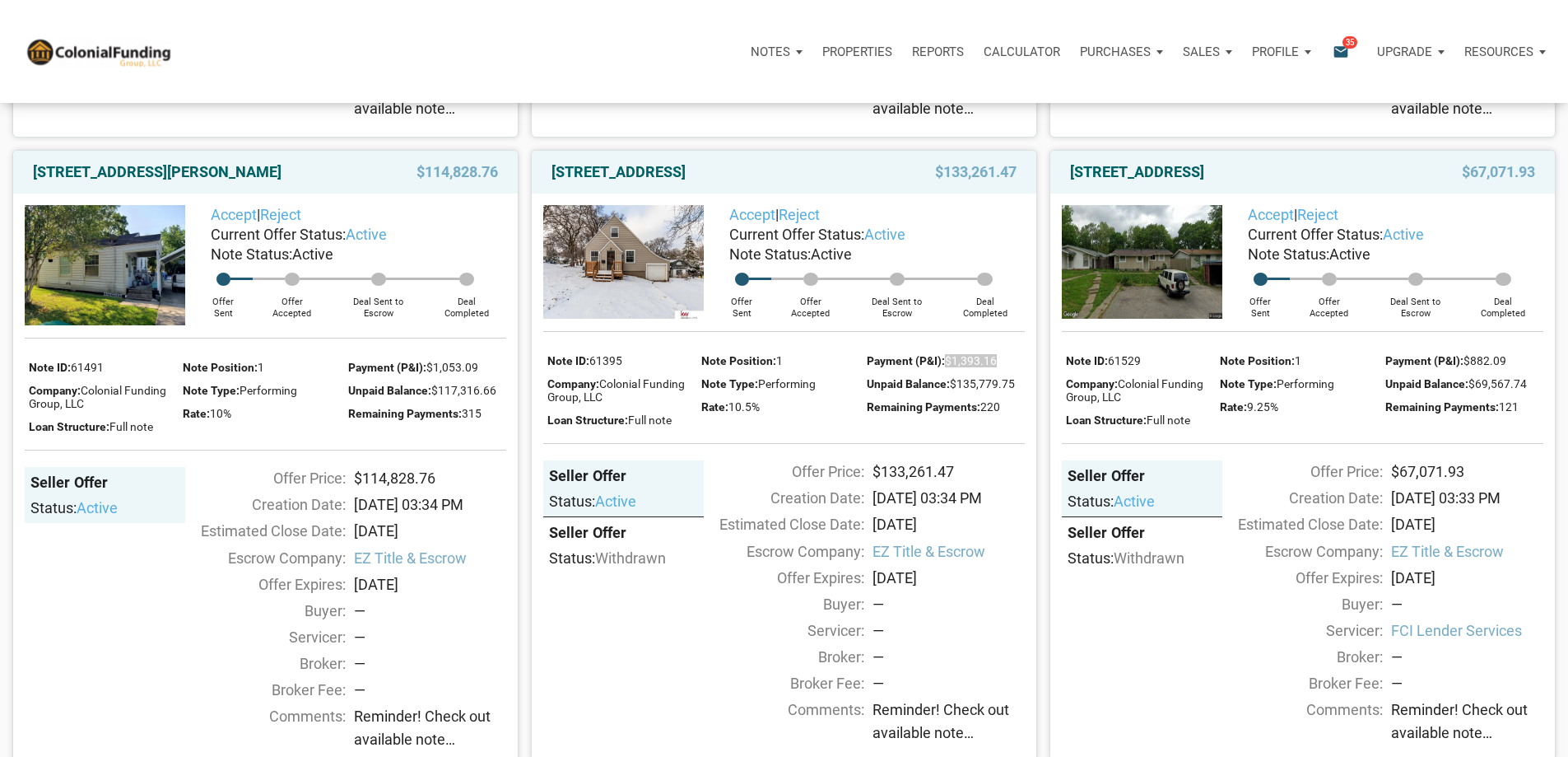
drag, startPoint x: 999, startPoint y: 454, endPoint x: 947, endPoint y: 453, distance: 52.0
click at [947, 371] on div "Payment (P&I): $1,393.16" at bounding box center [946, 360] width 158 height 23
copy div "$1,393.16"
drag, startPoint x: 971, startPoint y: 570, endPoint x: 868, endPoint y: 573, distance: 103.0
click at [868, 482] on div "$133,261.47" at bounding box center [948, 471] width 169 height 22
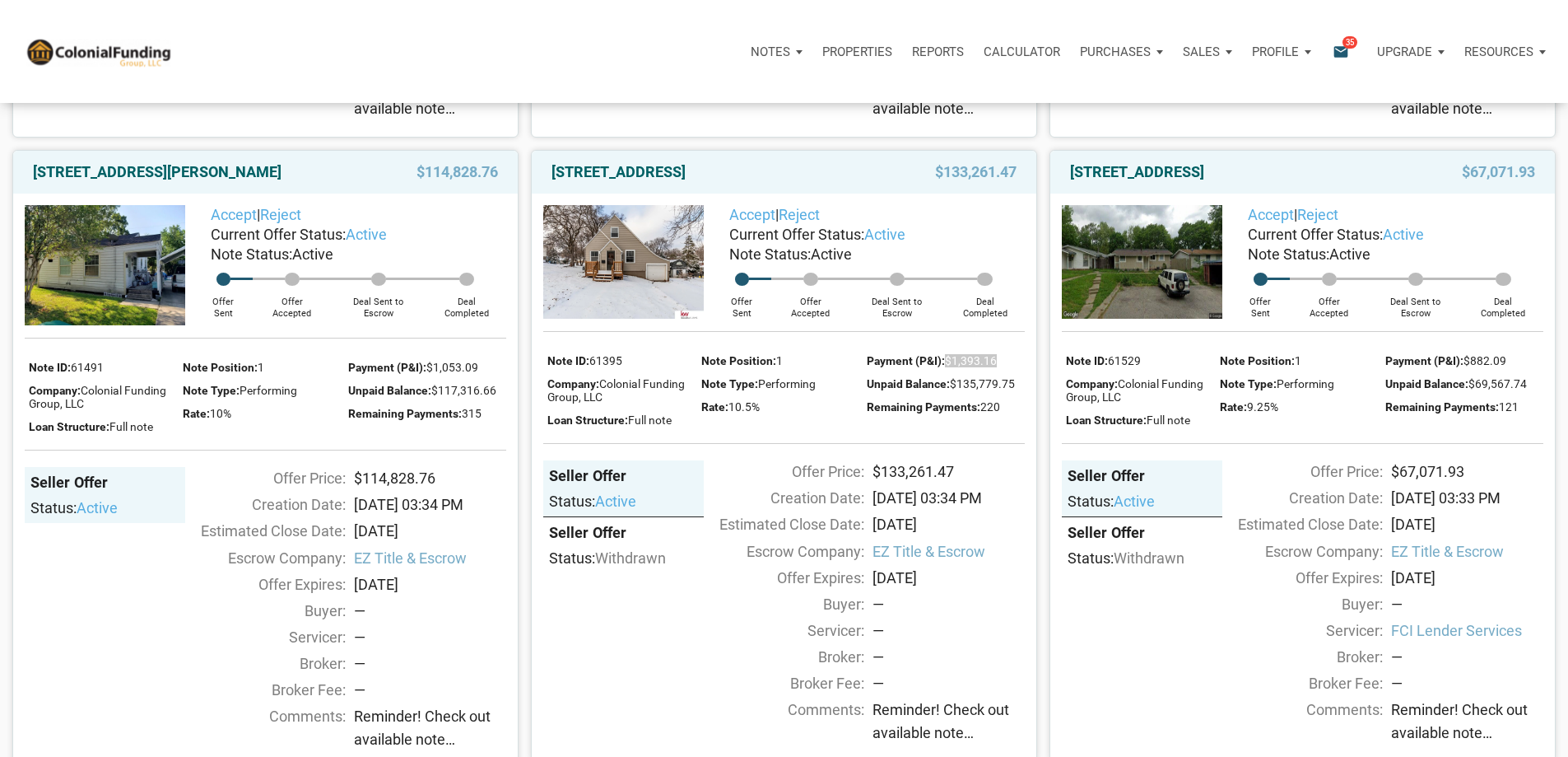
copy div "$133,261.47"
drag, startPoint x: 1024, startPoint y: 476, endPoint x: 947, endPoint y: 476, distance: 77.0
click at [955, 394] on div "Unpaid Balance: $135,779.75" at bounding box center [946, 382] width 158 height 23
copy span "$135,779.75"
drag, startPoint x: 761, startPoint y: 501, endPoint x: 729, endPoint y: 501, distance: 32.0
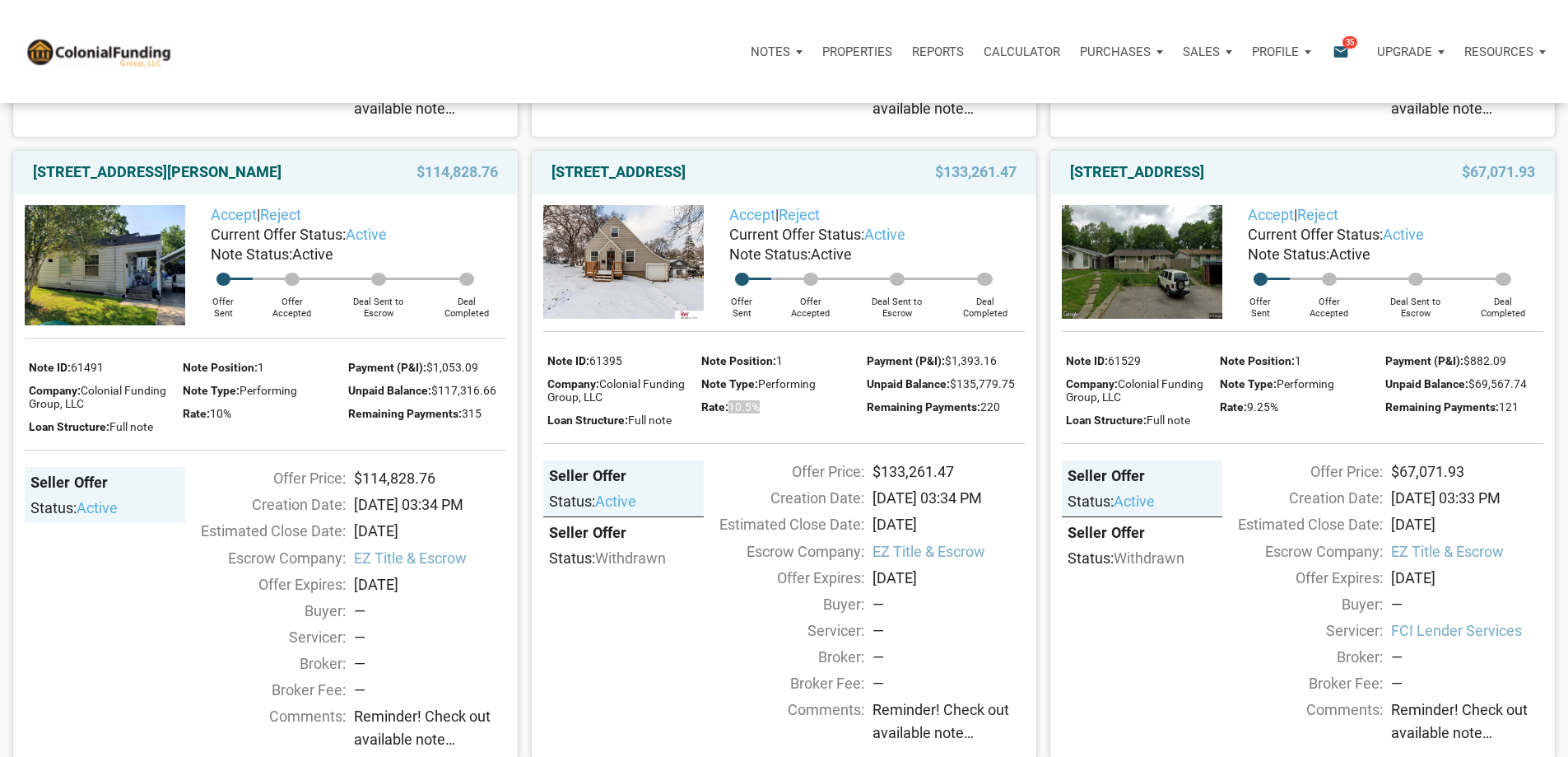
click at [729, 418] on div "Rate: 10.5%" at bounding box center [780, 405] width 158 height 23
copy div "10.5%"
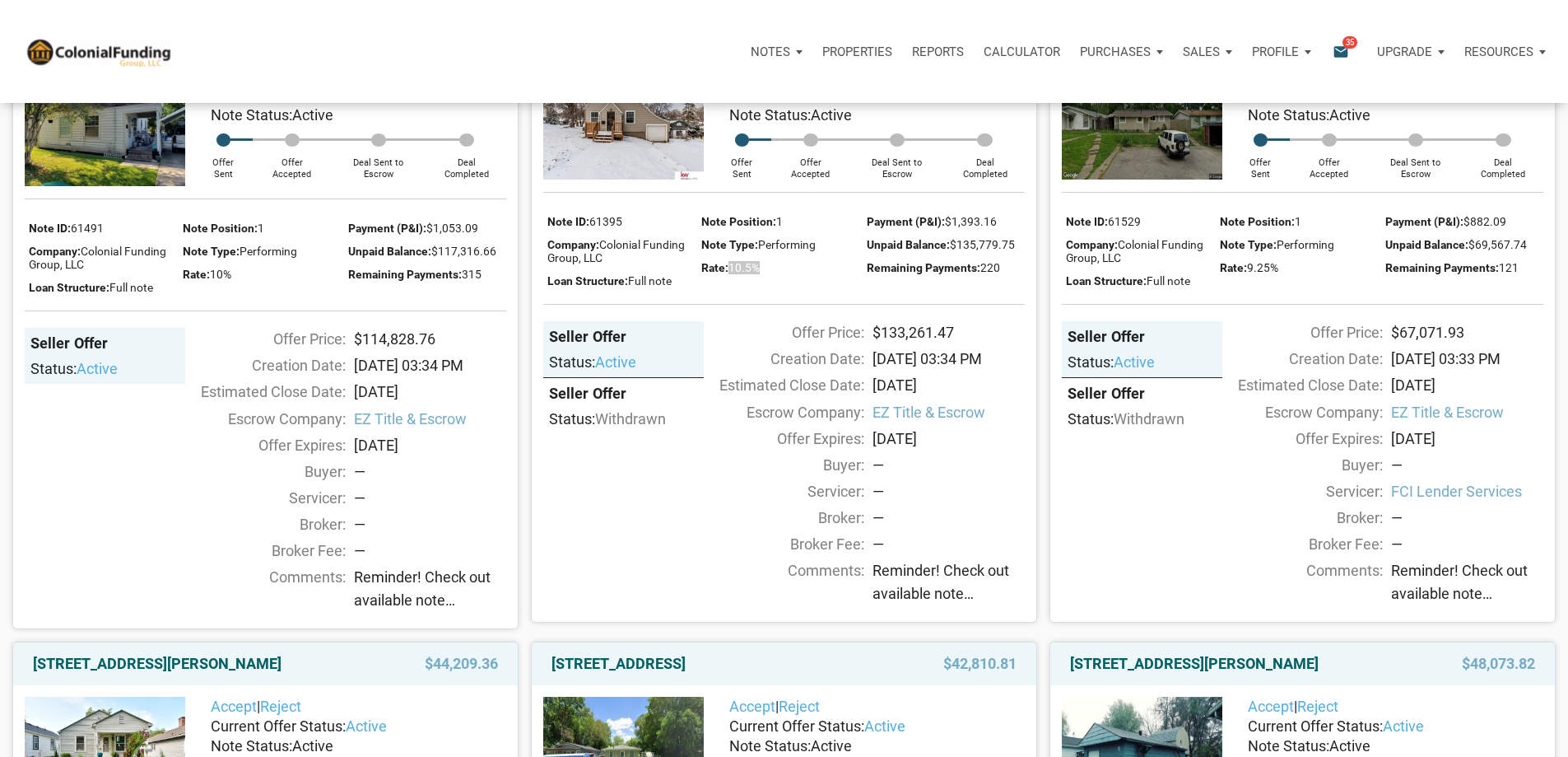
scroll to position [906, 0]
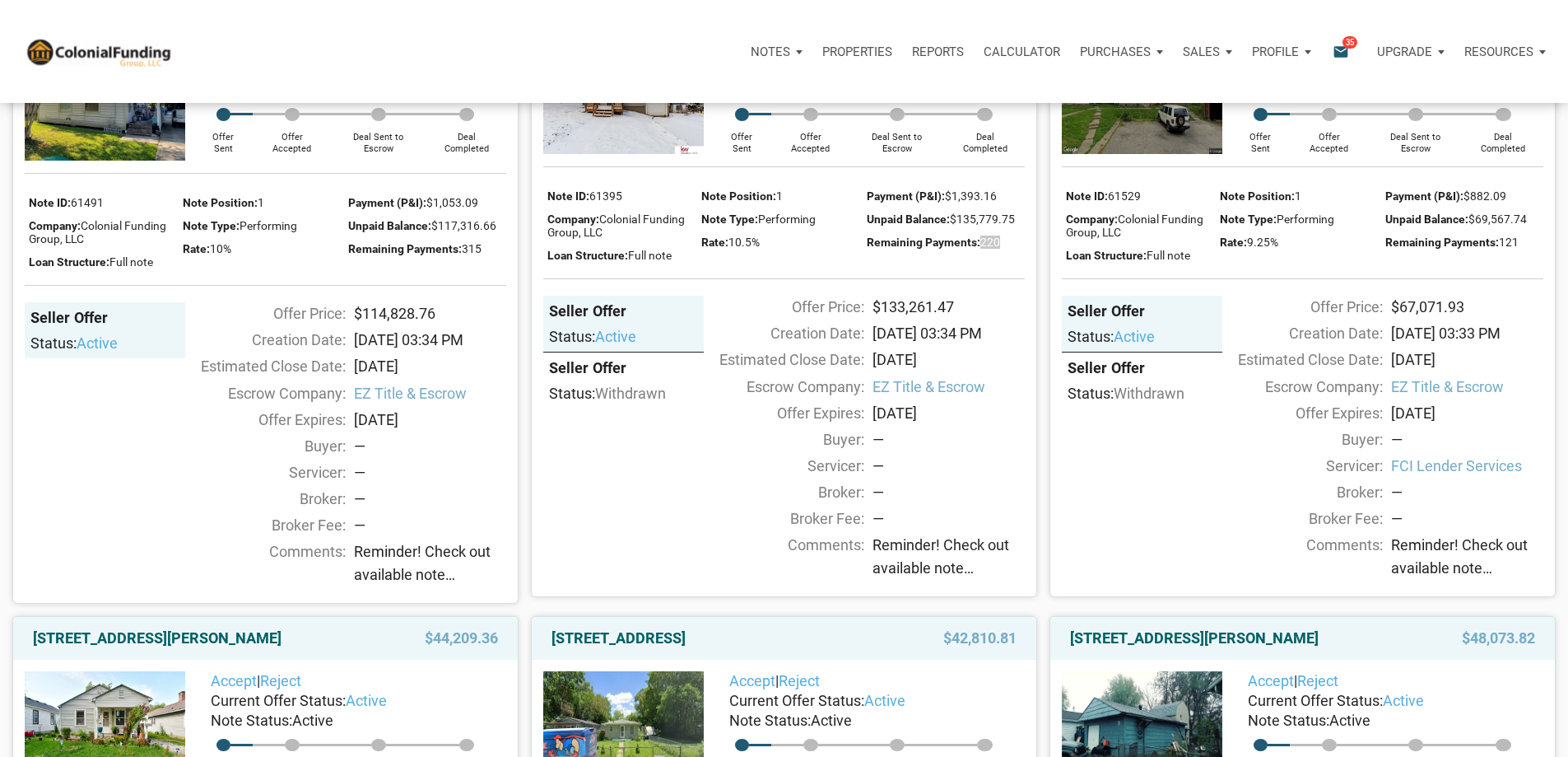
drag, startPoint x: 1003, startPoint y: 333, endPoint x: 983, endPoint y: 334, distance: 20.0
click at [983, 253] on div "Remaining Payments: 220" at bounding box center [946, 240] width 158 height 23
copy span "220"
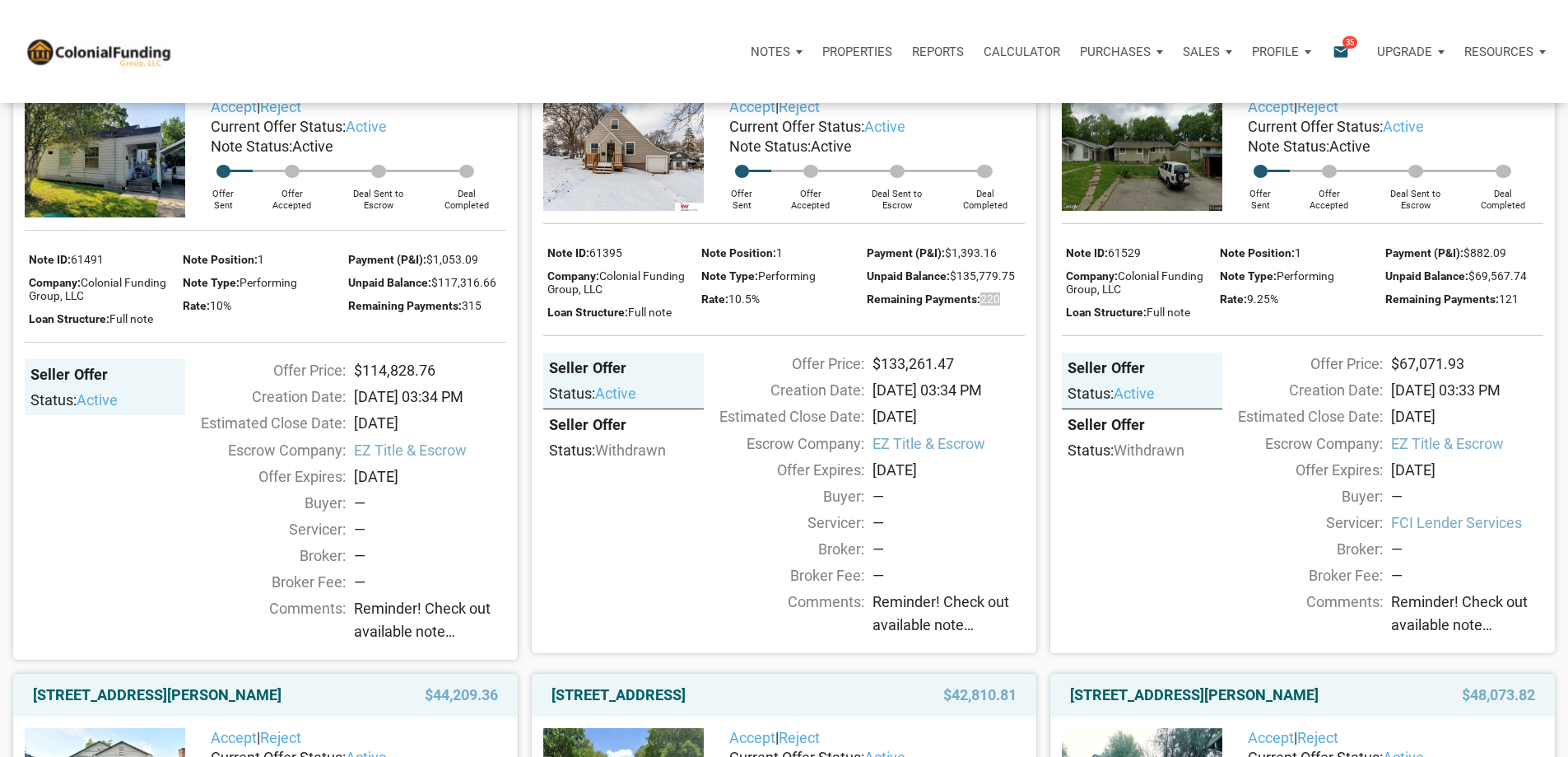
scroll to position [823, 0]
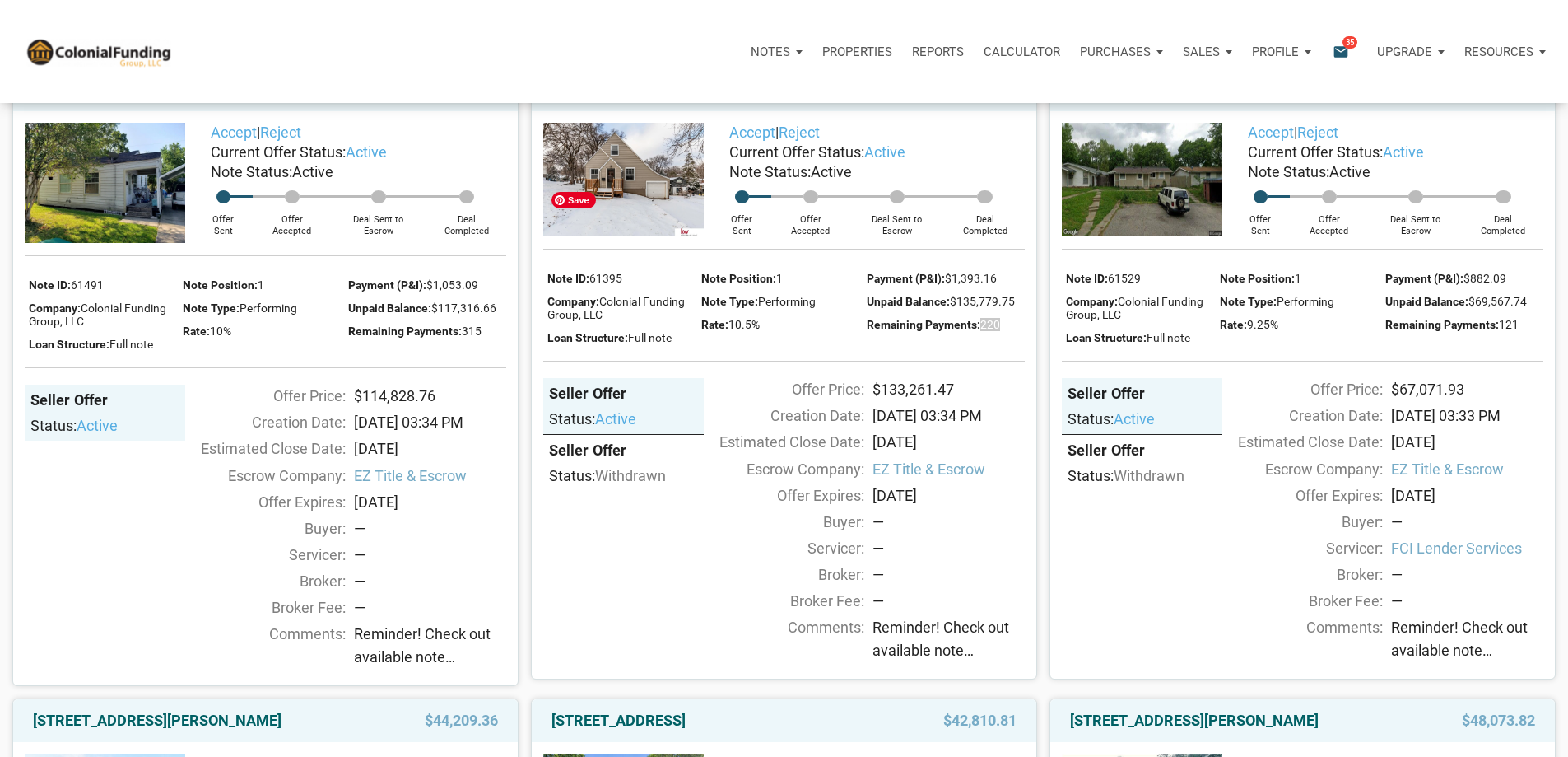
click at [599, 236] on img at bounding box center [623, 179] width 160 height 113
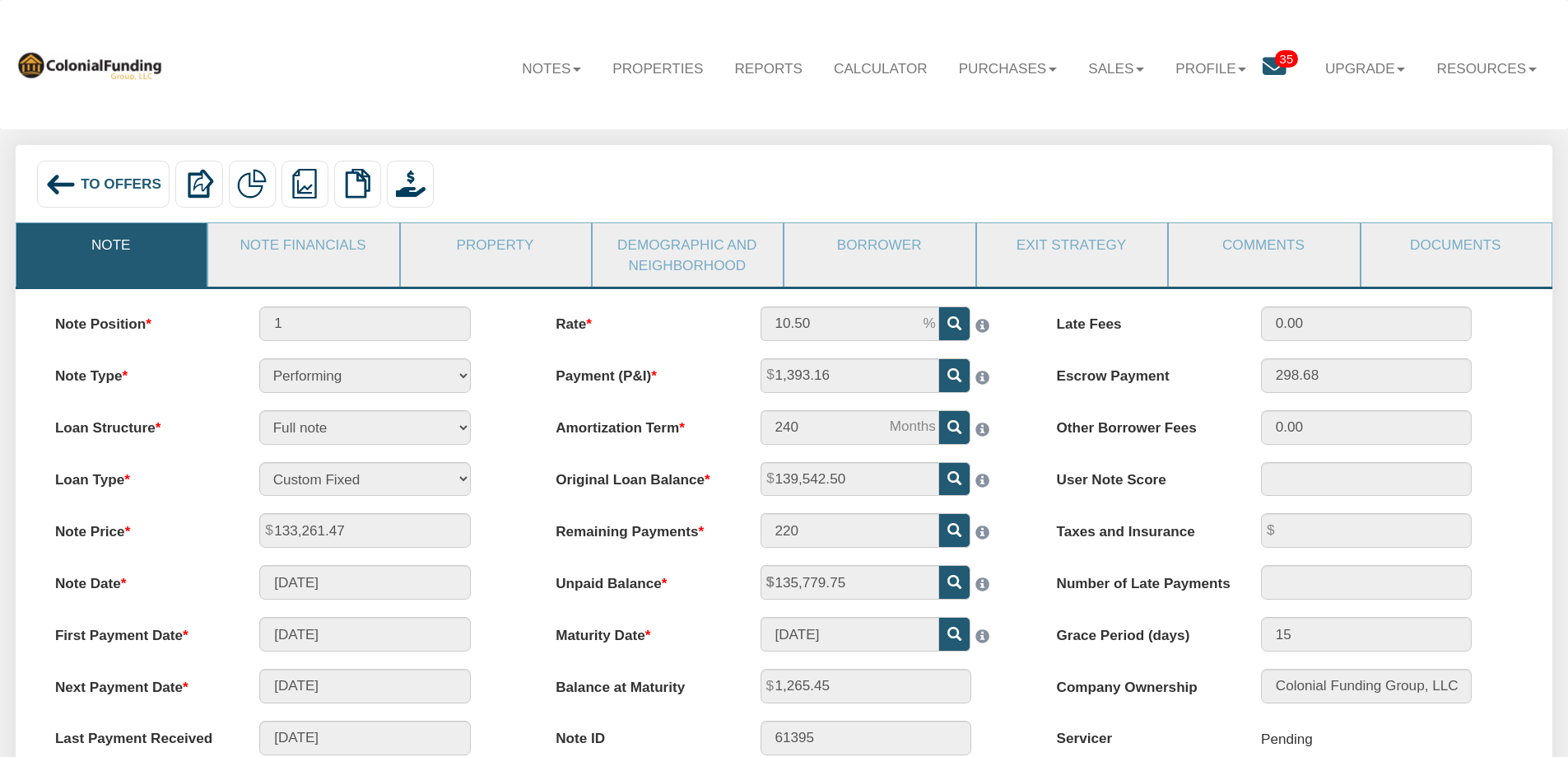
scroll to position [82, 0]
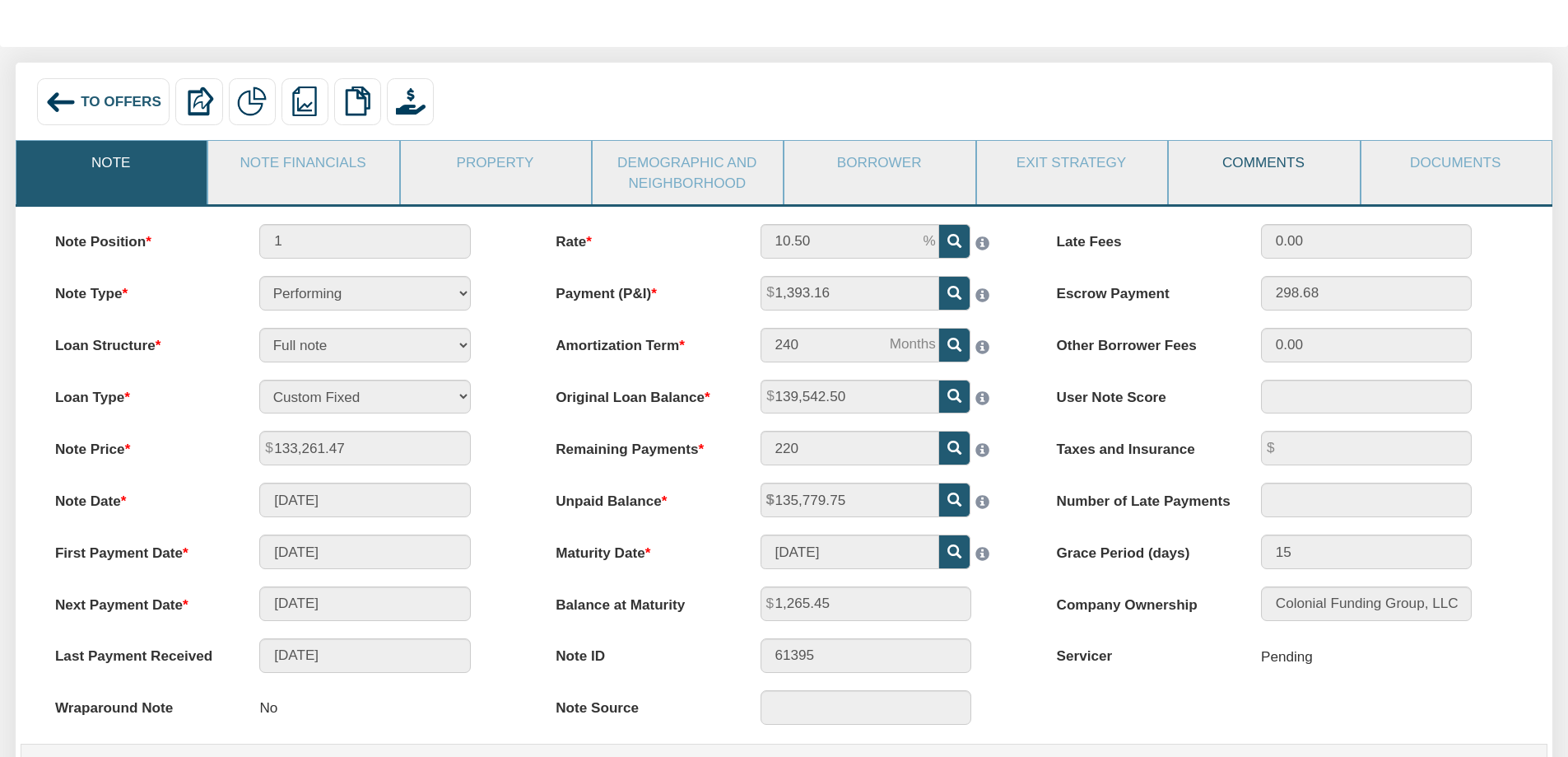
click at [1267, 168] on link "Comments" at bounding box center [1263, 162] width 188 height 43
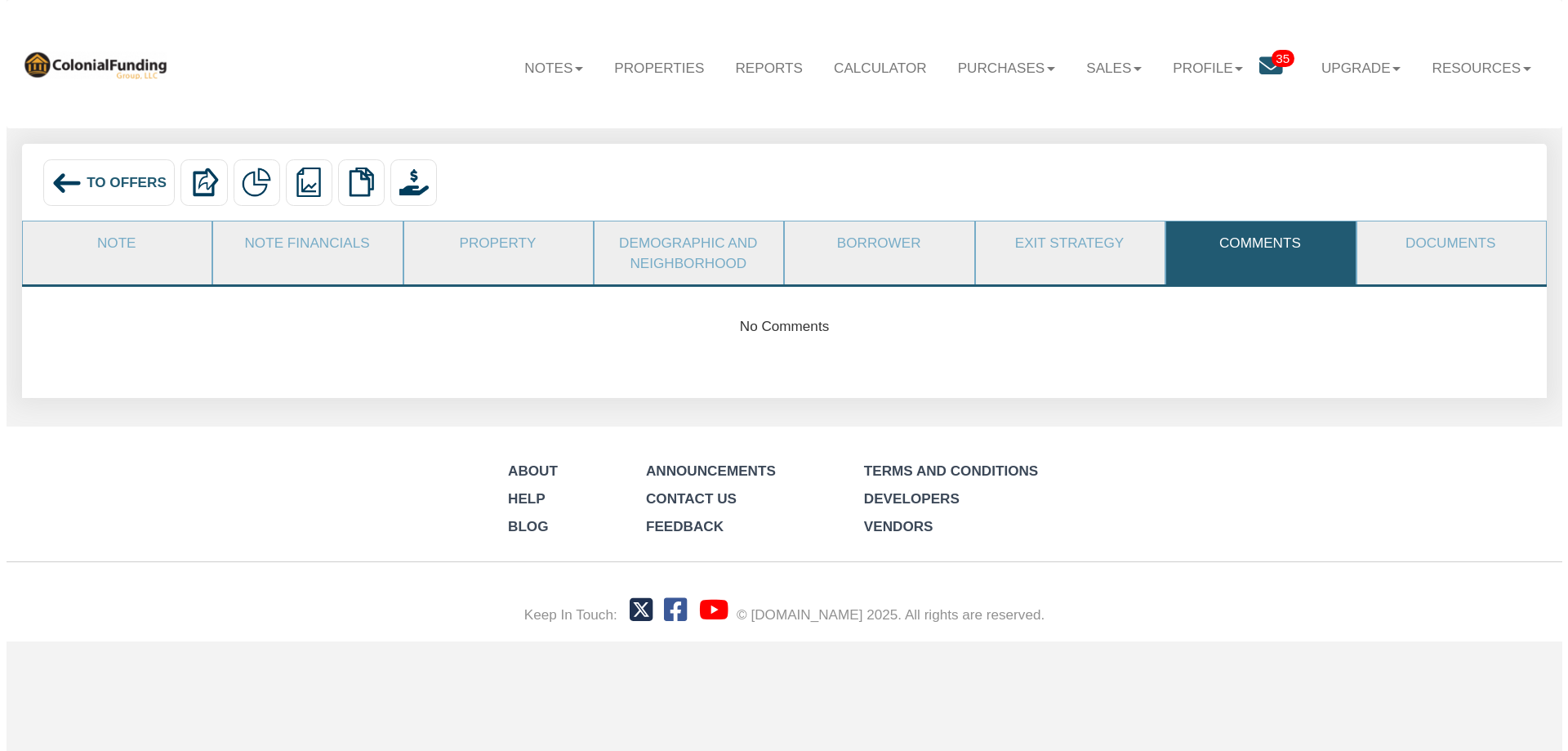
scroll to position [0, 0]
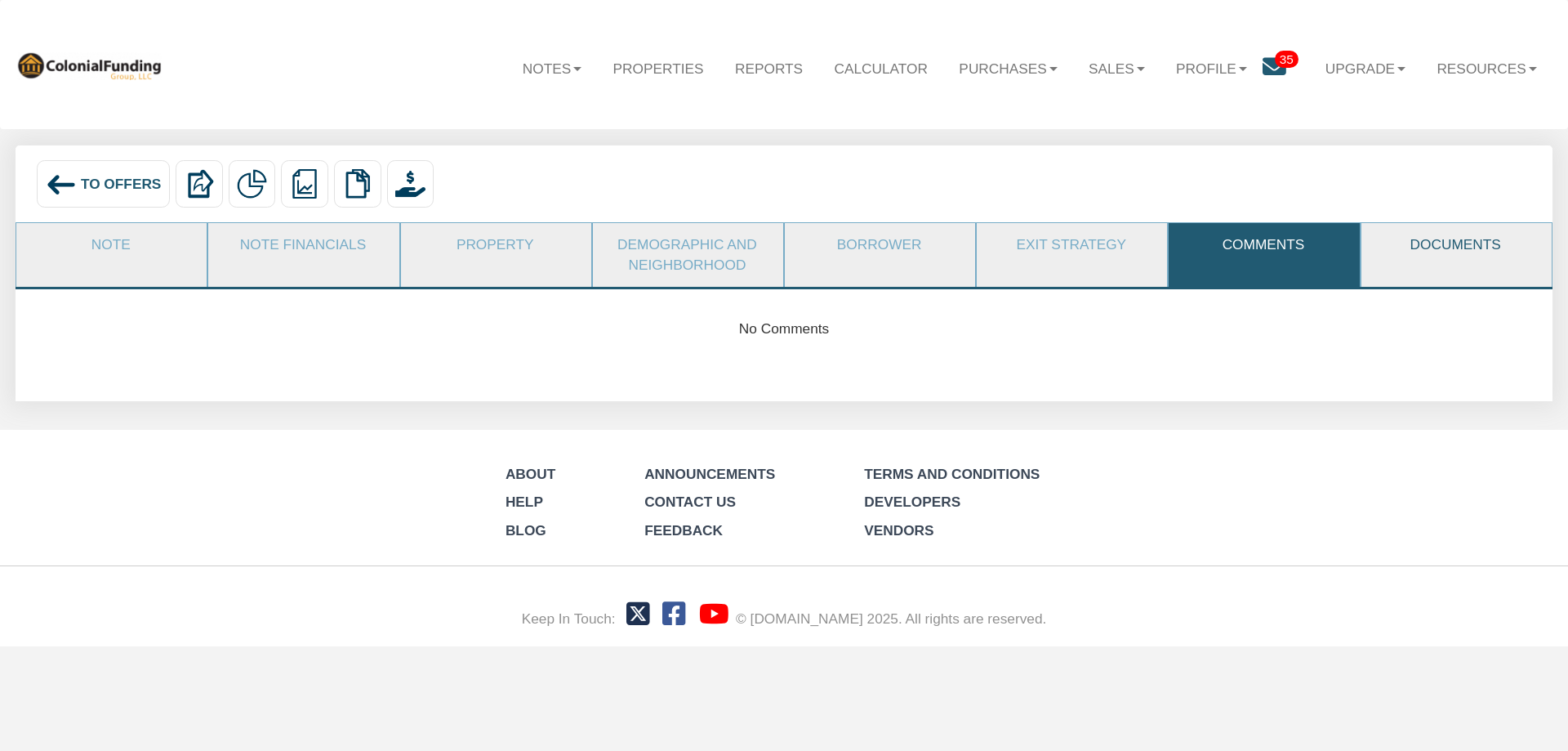
click at [1417, 240] on link "Documents" at bounding box center [1456, 245] width 188 height 43
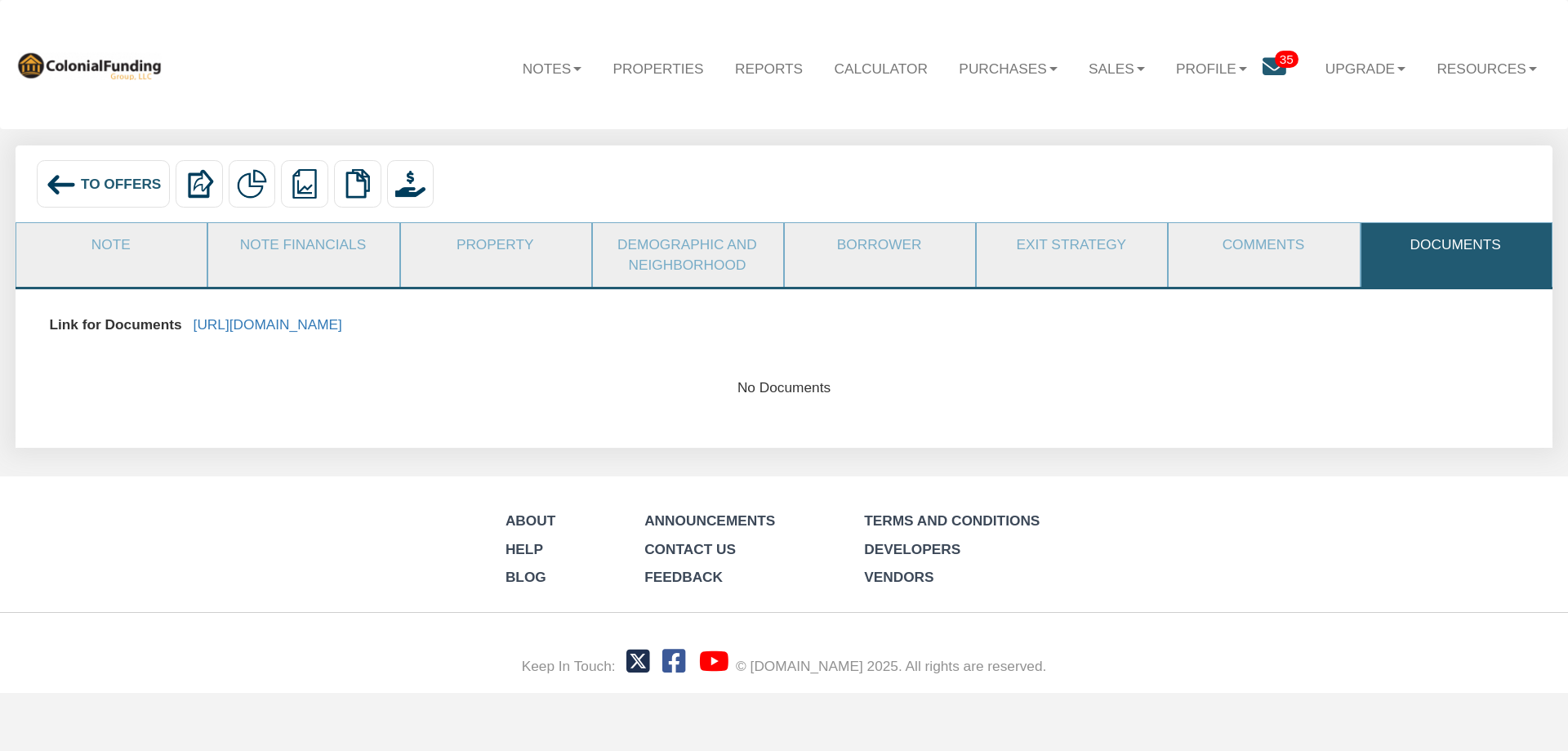
drag, startPoint x: 1077, startPoint y: 323, endPoint x: 187, endPoint y: 308, distance: 890.1
click at [187, 308] on div "Link for Documents [URL][DOMAIN_NAME]" at bounding box center [783, 324] width 1492 height 36
copy link "[URL][DOMAIN_NAME]"
